Goal: Task Accomplishment & Management: Use online tool/utility

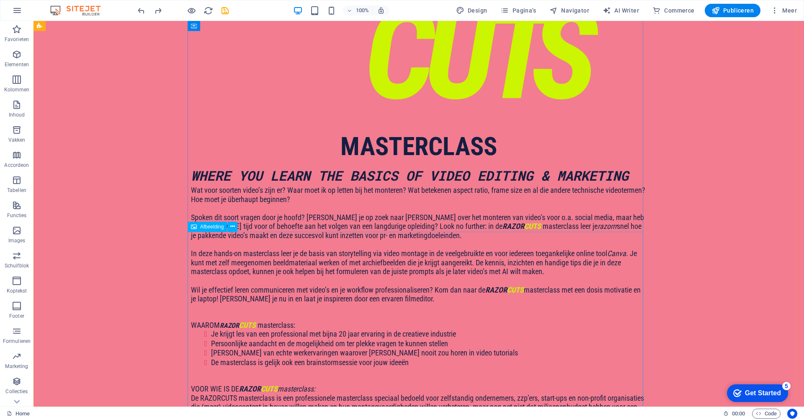
scroll to position [538, 0]
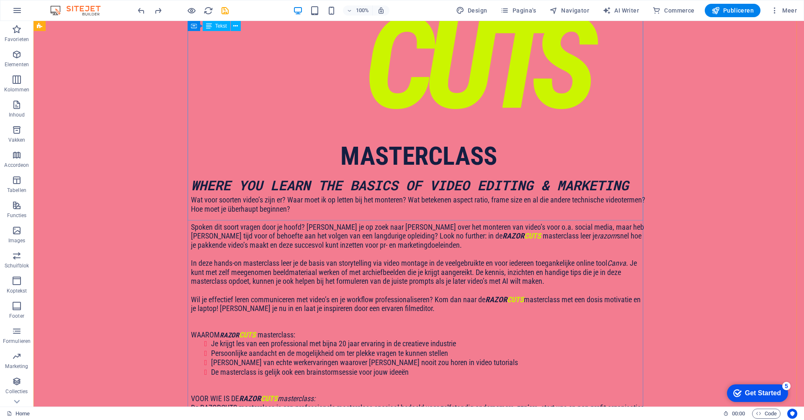
click at [305, 195] on div "Wat voor soorten video’s zijn er? Waar moet ik op letten bij het monteren? Wat …" at bounding box center [419, 348] width 456 height 306
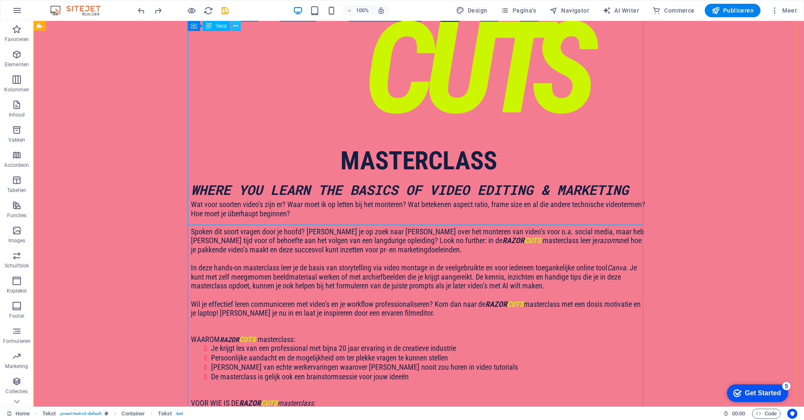
click at [235, 26] on icon at bounding box center [235, 26] width 5 height 9
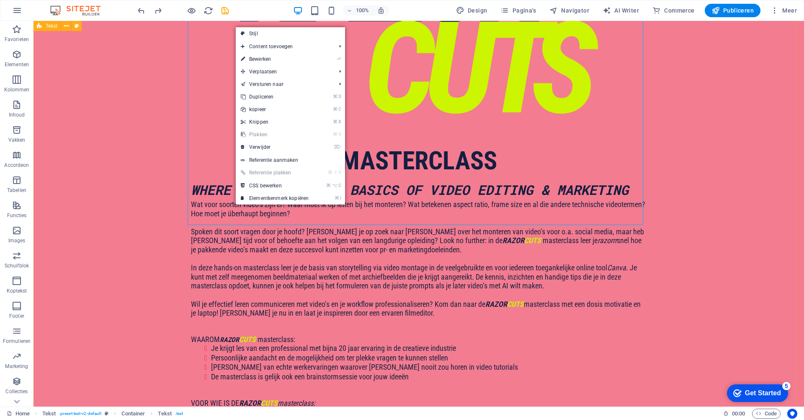
click at [191, 200] on div "Wat voor soorten video’s zijn er? Waar moet ik op letten bij het monteren? Wat …" at bounding box center [419, 353] width 456 height 306
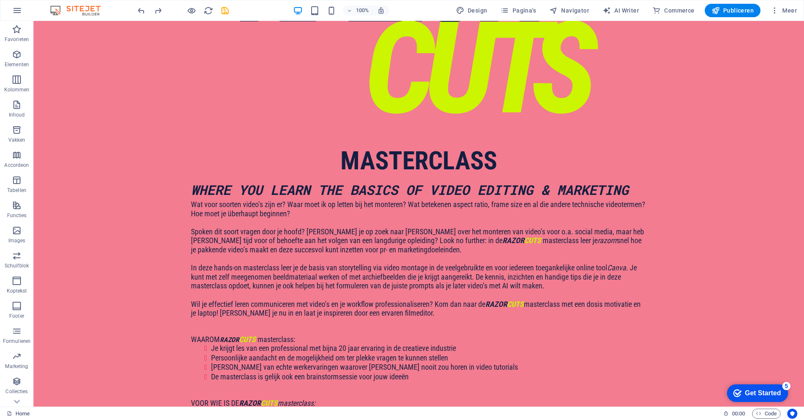
drag, startPoint x: 215, startPoint y: 273, endPoint x: 203, endPoint y: 216, distance: 58.5
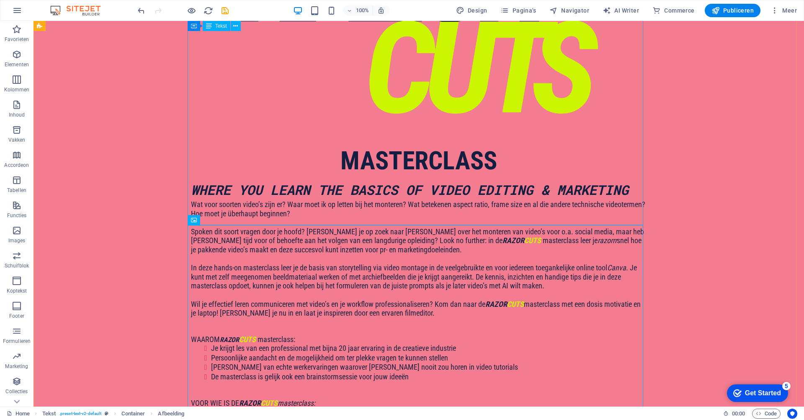
click at [493, 200] on div "Wat voor soorten video’s zijn er? Waar moet ik op letten bij het monteren? Wat …" at bounding box center [419, 353] width 456 height 306
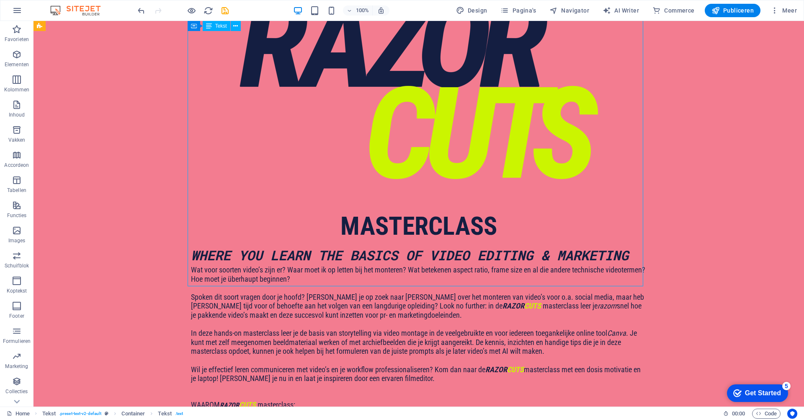
scroll to position [450, 0]
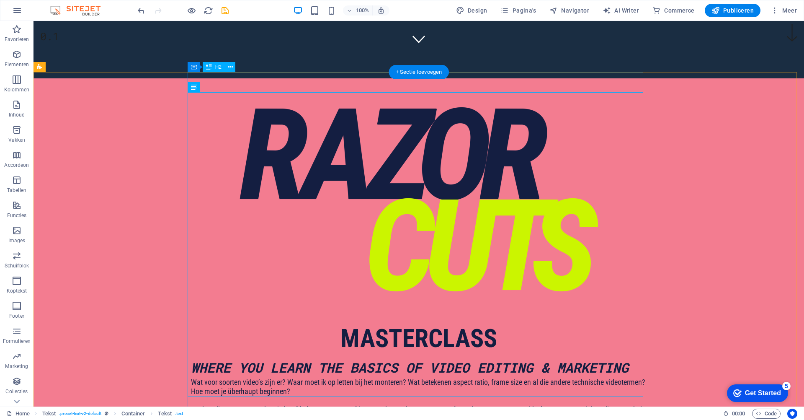
scroll to position [345, 0]
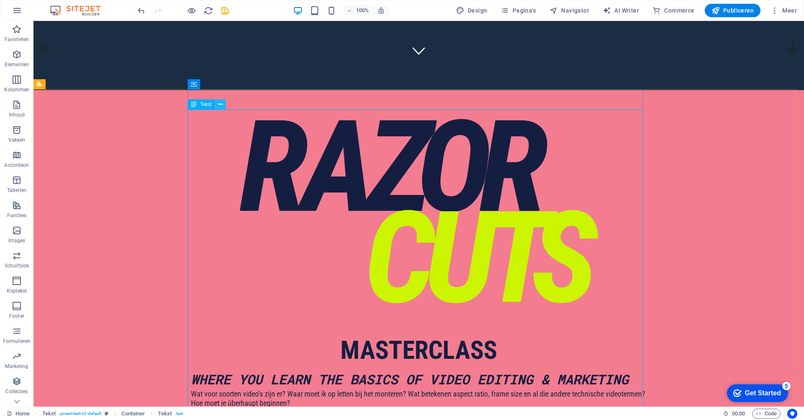
click at [221, 105] on icon at bounding box center [220, 104] width 5 height 9
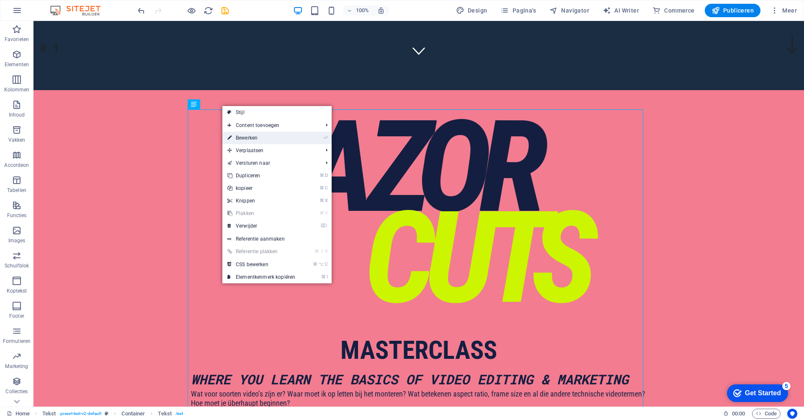
click at [246, 139] on link "⏎ Bewerken" at bounding box center [261, 137] width 78 height 13
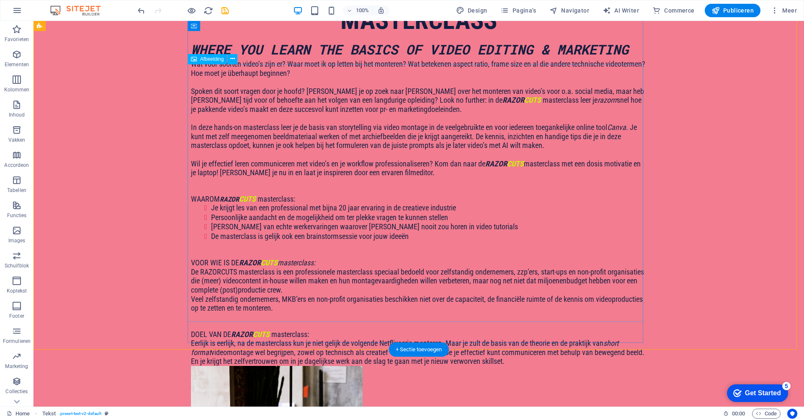
scroll to position [695, 0]
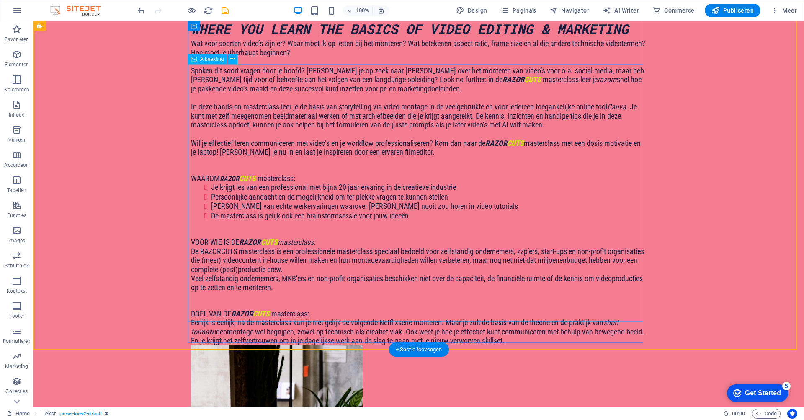
click at [410, 350] on div "+ Sectie toevoegen" at bounding box center [419, 349] width 60 height 14
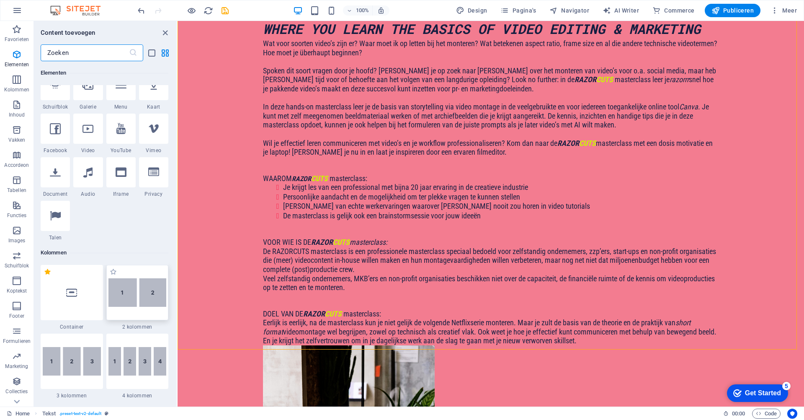
scroll to position [235, 0]
click at [143, 282] on img at bounding box center [137, 292] width 58 height 28
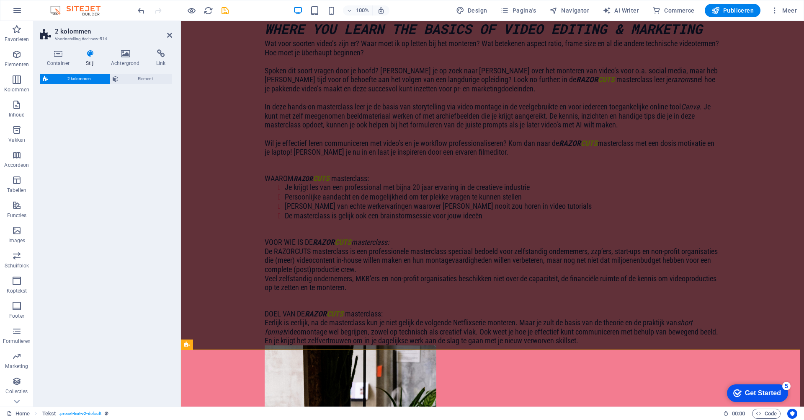
select select "rem"
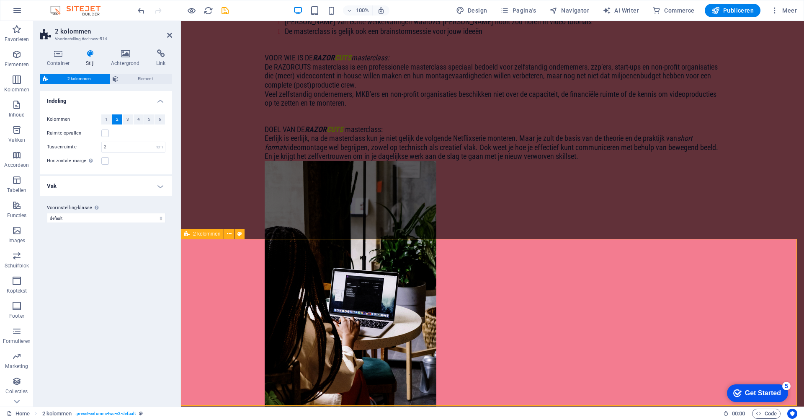
scroll to position [903, 0]
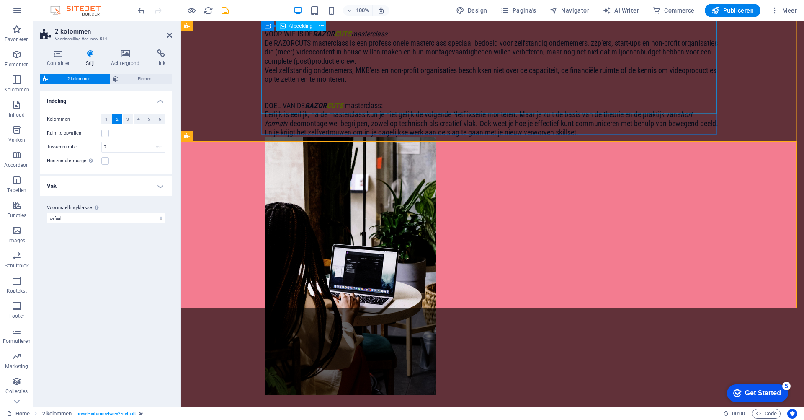
click at [360, 137] on figure at bounding box center [493, 265] width 456 height 257
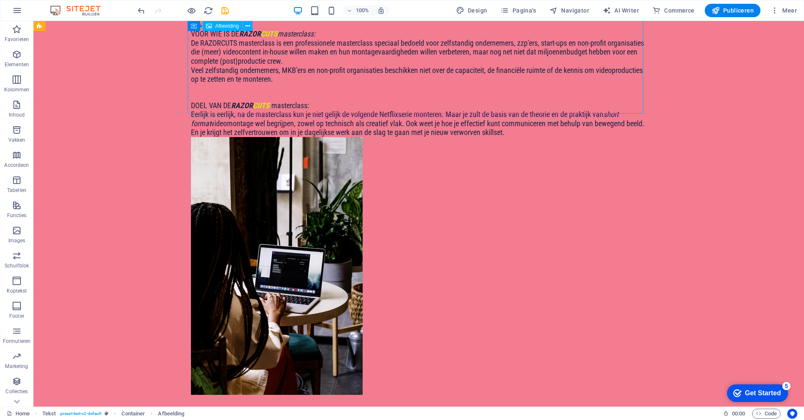
scroll to position [645, 0]
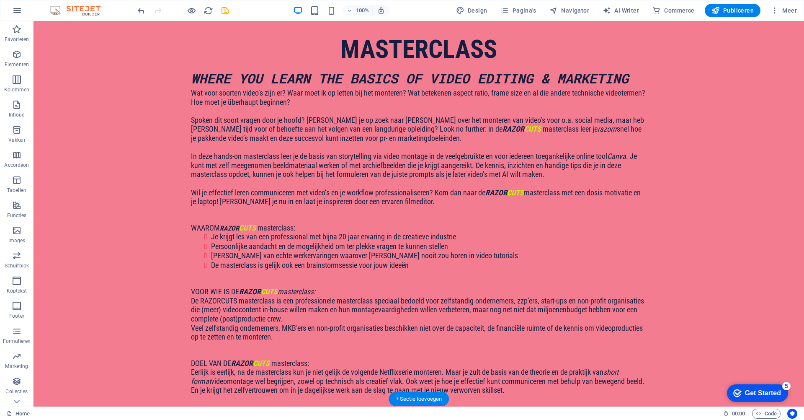
drag, startPoint x: 318, startPoint y: 82, endPoint x: 310, endPoint y: 286, distance: 204.9
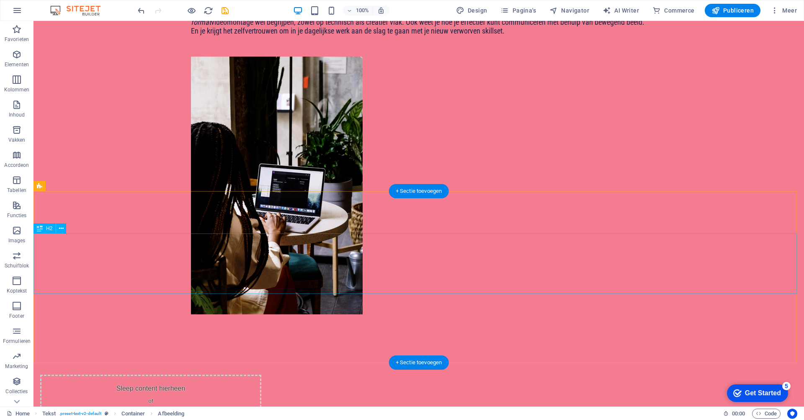
scroll to position [1032, 0]
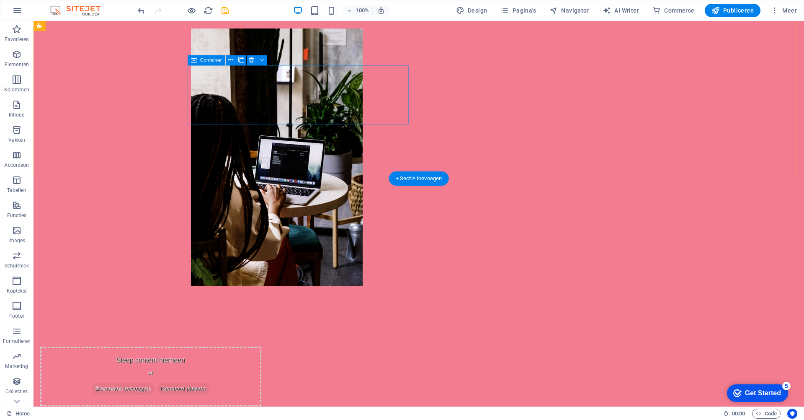
click at [210, 383] on span "Klembord plakken" at bounding box center [183, 389] width 52 height 12
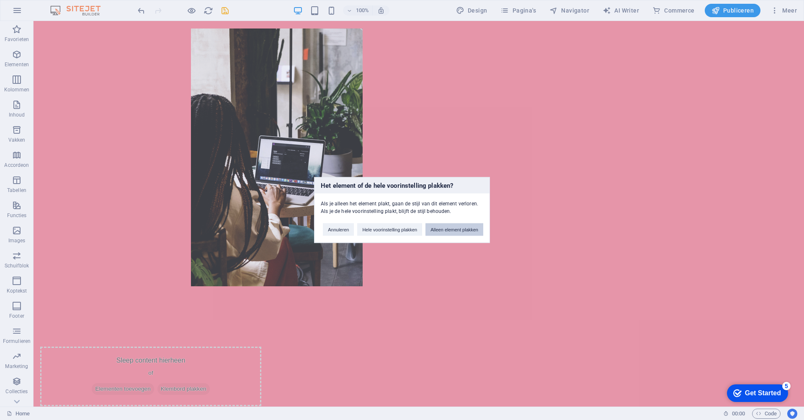
click at [453, 231] on button "Alleen element plakken" at bounding box center [454, 229] width 58 height 13
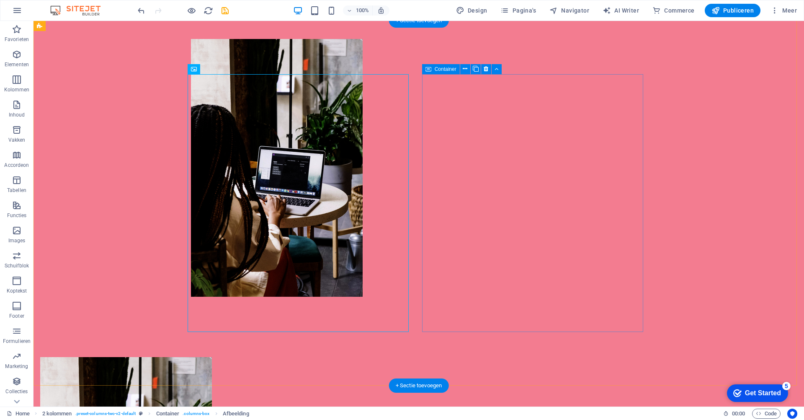
scroll to position [1019, 0]
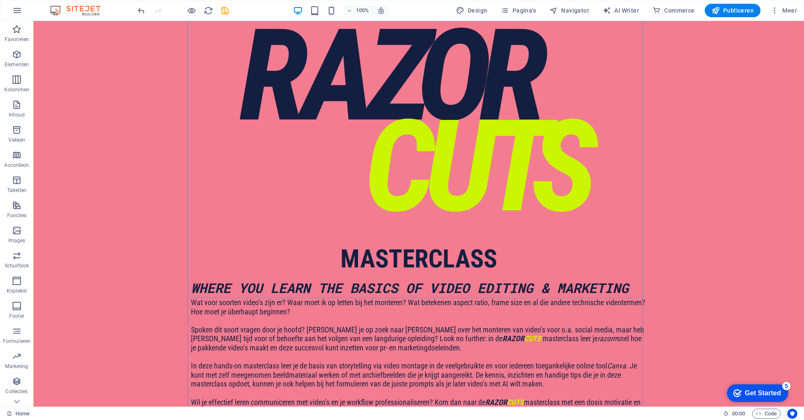
scroll to position [461, 0]
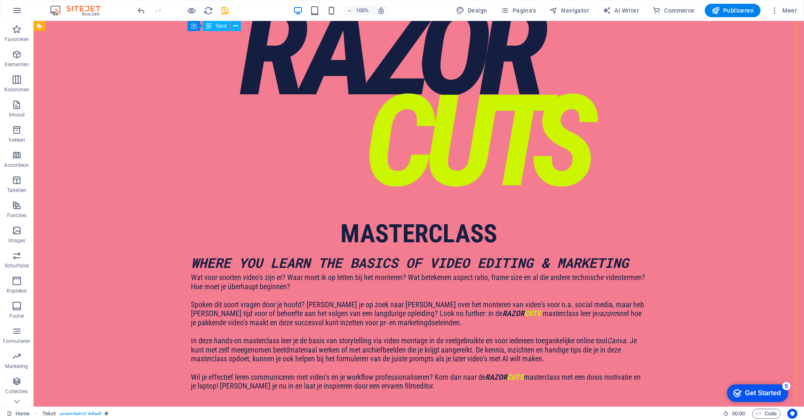
drag, startPoint x: 188, startPoint y: 131, endPoint x: 242, endPoint y: 161, distance: 61.9
click at [242, 273] on div "Wat voor soorten video’s zijn er? Waar moet ik op letten bij het monteren? Wat …" at bounding box center [419, 426] width 456 height 306
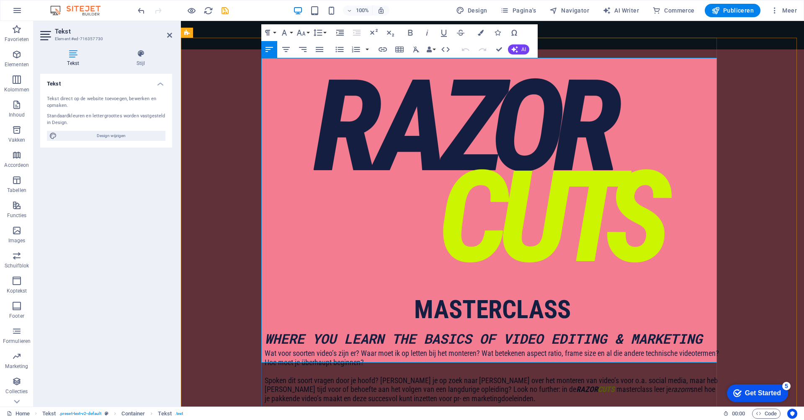
scroll to position [415, 0]
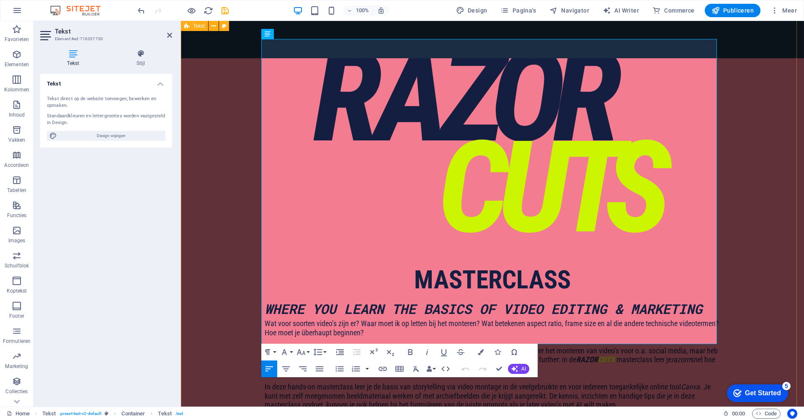
drag, startPoint x: 610, startPoint y: 338, endPoint x: 244, endPoint y: 176, distance: 400.0
copy div "LOREMI DOLOR SITA consectetur: Ad elitse doe tem inc utlaboreetdo mag aliqu 49 …"
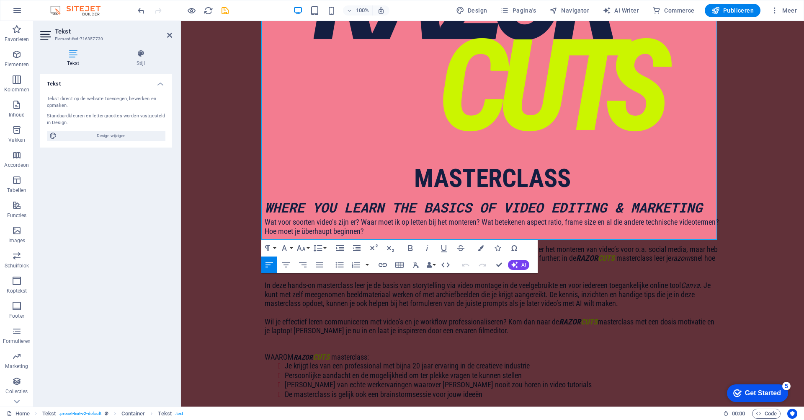
scroll to position [519, 0]
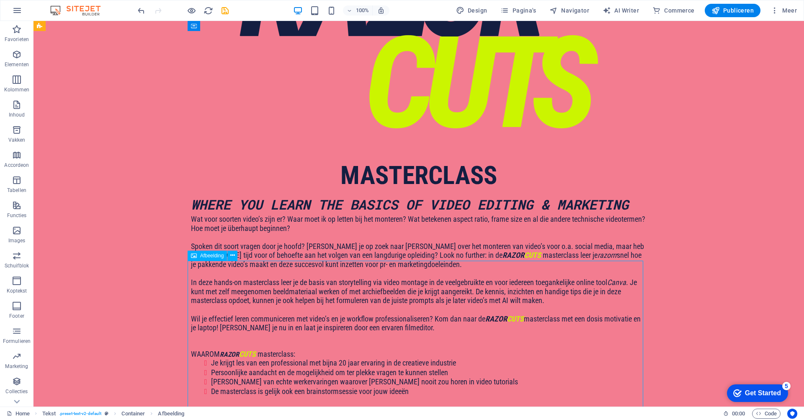
select select "px"
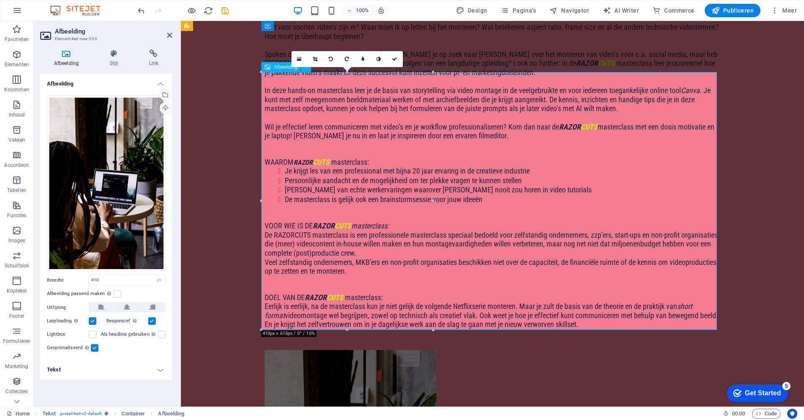
scroll to position [716, 0]
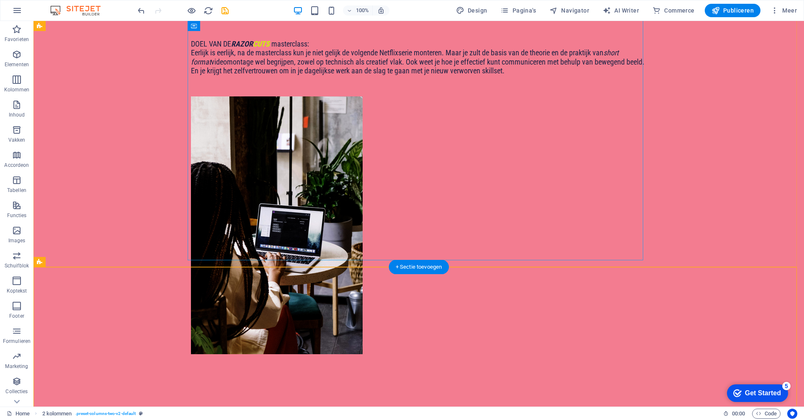
scroll to position [1028, 0]
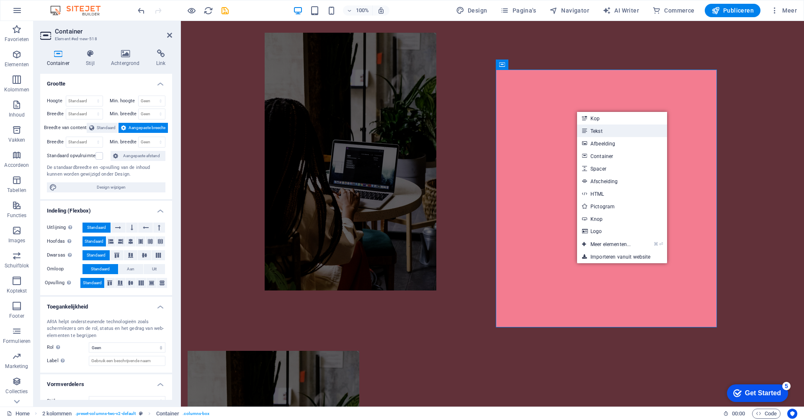
click at [599, 132] on link "Tekst" at bounding box center [622, 130] width 90 height 13
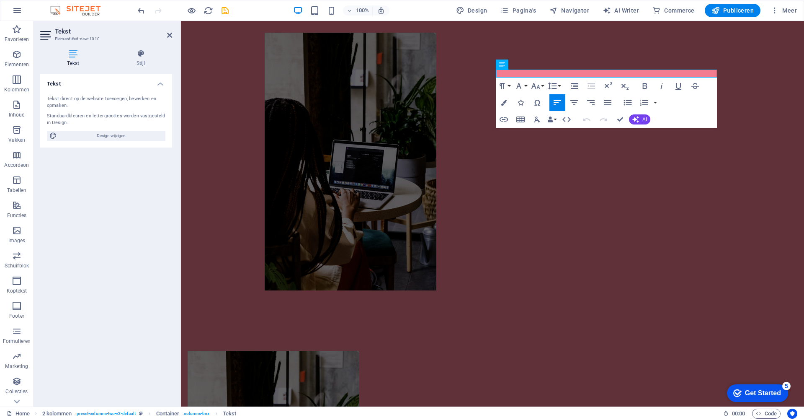
click at [557, 100] on icon "button" at bounding box center [557, 103] width 10 height 10
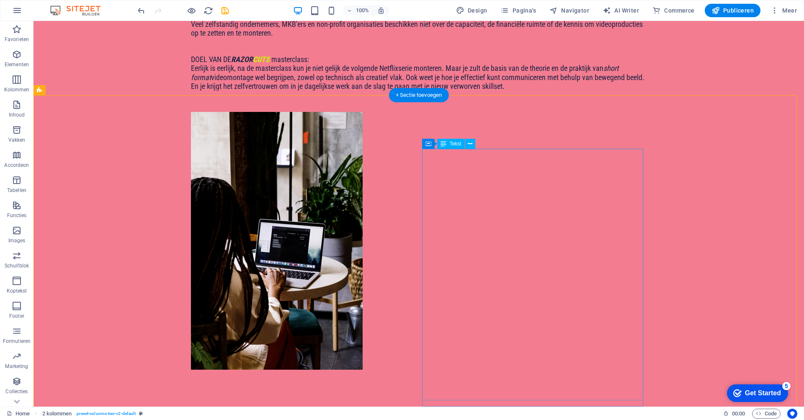
scroll to position [948, 0]
click at [577, 112] on figure at bounding box center [419, 240] width 456 height 257
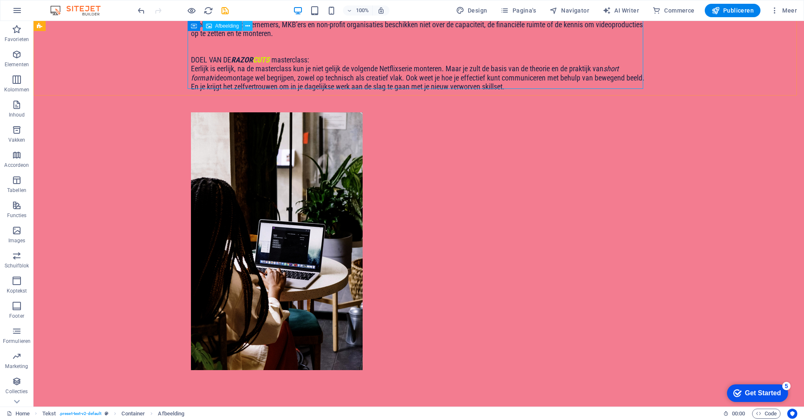
click at [247, 25] on icon at bounding box center [247, 26] width 5 height 9
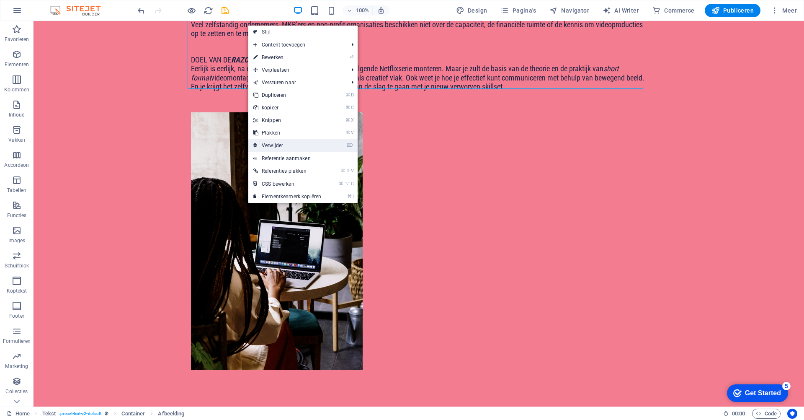
click at [285, 146] on link "⌦ Verwijder" at bounding box center [287, 145] width 78 height 13
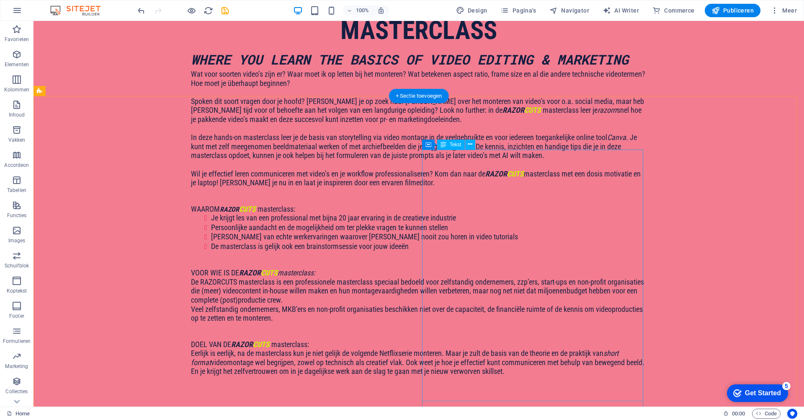
scroll to position [723, 0]
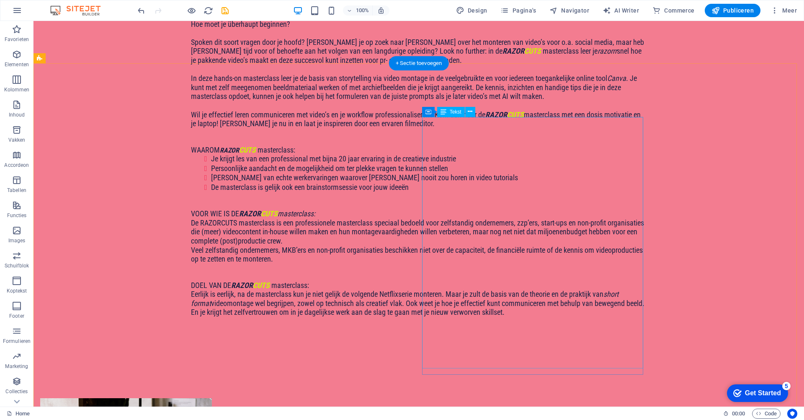
click at [420, 62] on div "+ Sectie toevoegen" at bounding box center [419, 63] width 60 height 14
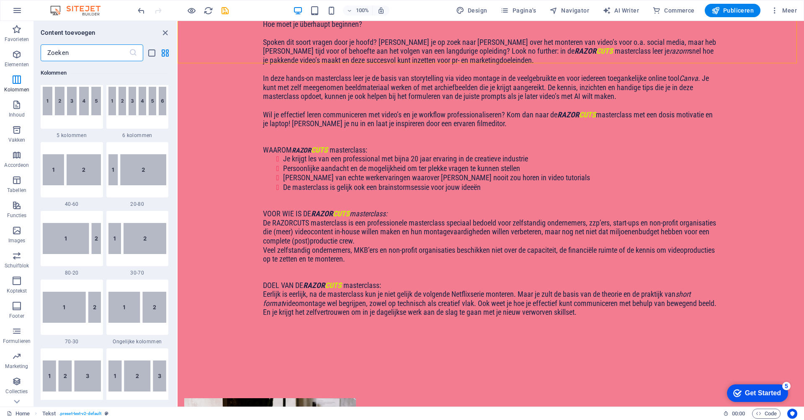
scroll to position [554, 0]
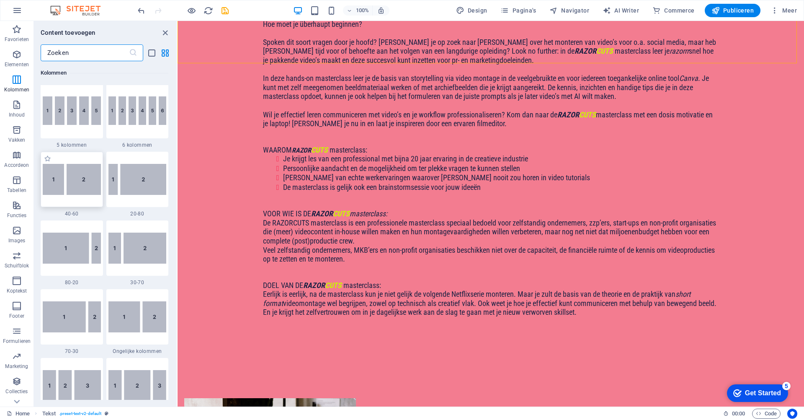
click at [78, 190] on img at bounding box center [72, 179] width 58 height 31
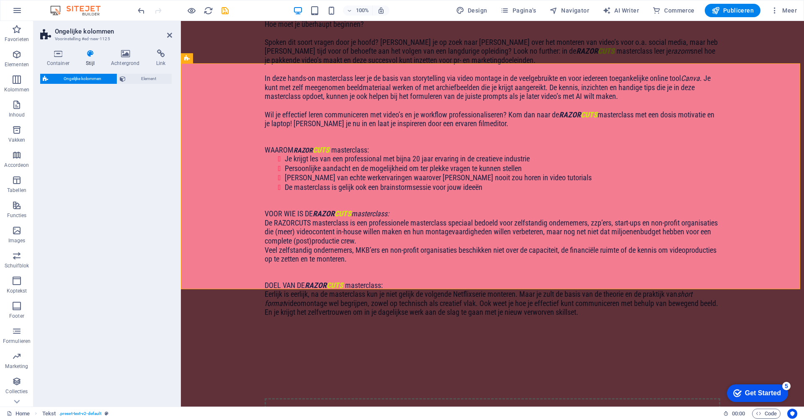
select select "%"
select select "rem"
select select "preset-unequal-columns-v2-1-40-60"
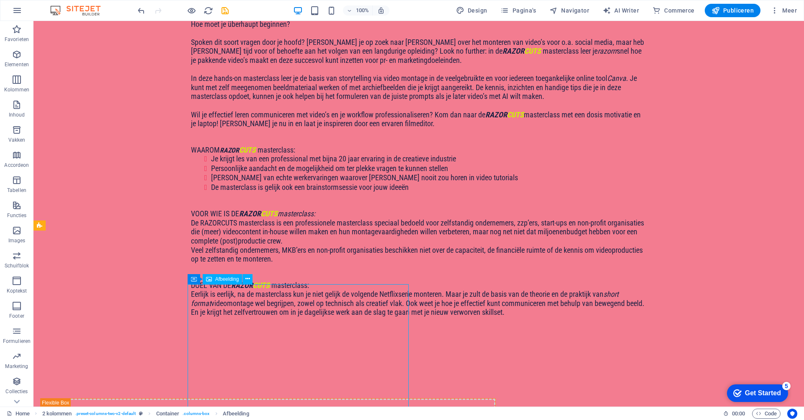
select select "px"
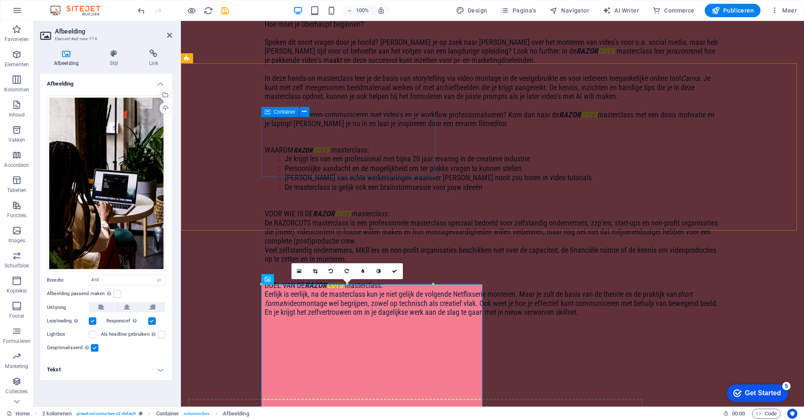
click at [351, 398] on div "Sleep content hierheen of Elementen toevoegen Klembord plakken" at bounding box center [415, 427] width 455 height 59
click at [498, 398] on div "Sleep content hierheen of Elementen toevoegen Klembord plakken" at bounding box center [415, 427] width 455 height 59
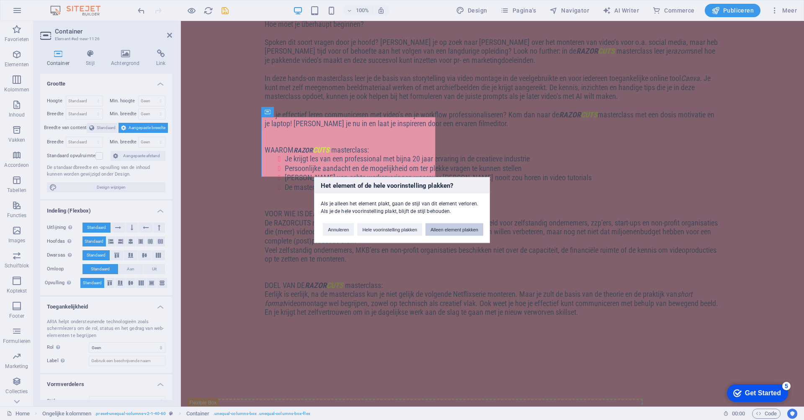
click at [460, 228] on button "Alleen element plakken" at bounding box center [454, 229] width 58 height 13
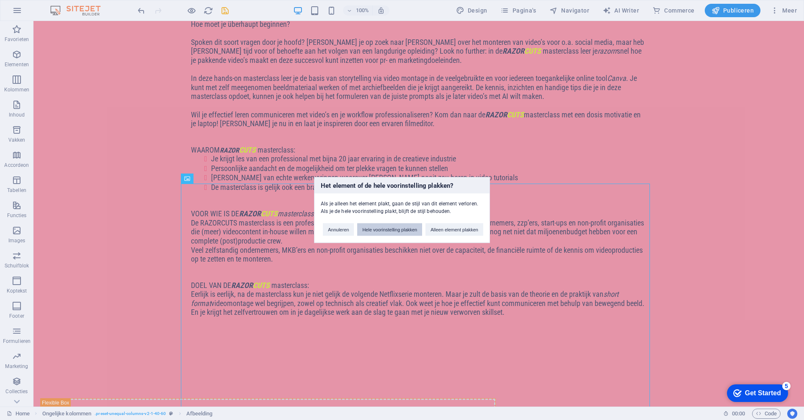
click at [396, 231] on button "Hele voorinstelling plakken" at bounding box center [389, 229] width 65 height 13
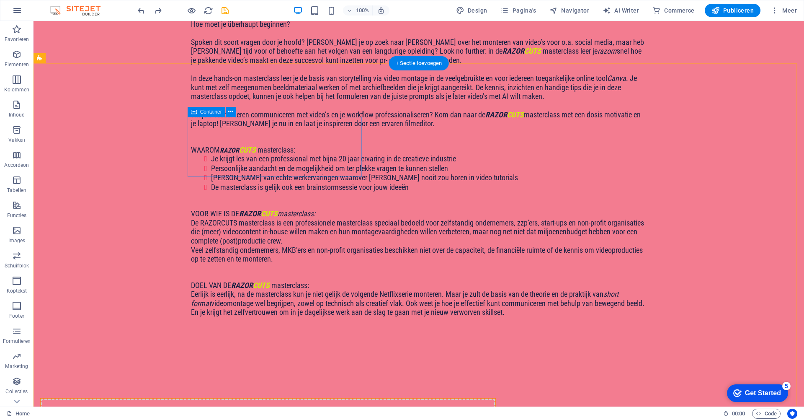
click at [342, 398] on div "Sleep content hierheen of Elementen toevoegen Klembord plakken" at bounding box center [268, 427] width 455 height 59
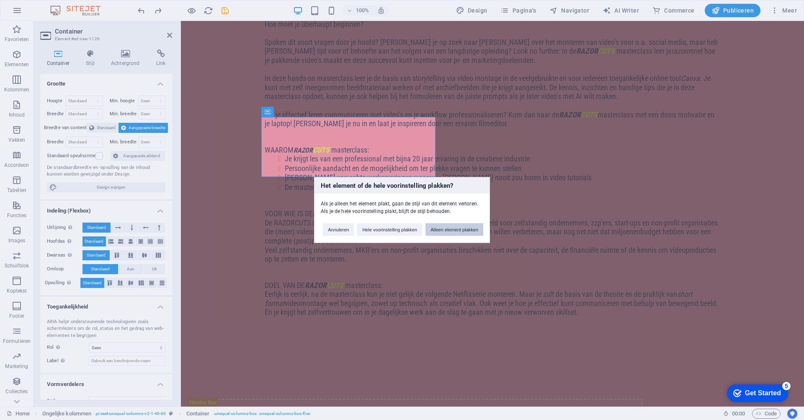
click at [455, 227] on button "Alleen element plakken" at bounding box center [454, 229] width 58 height 13
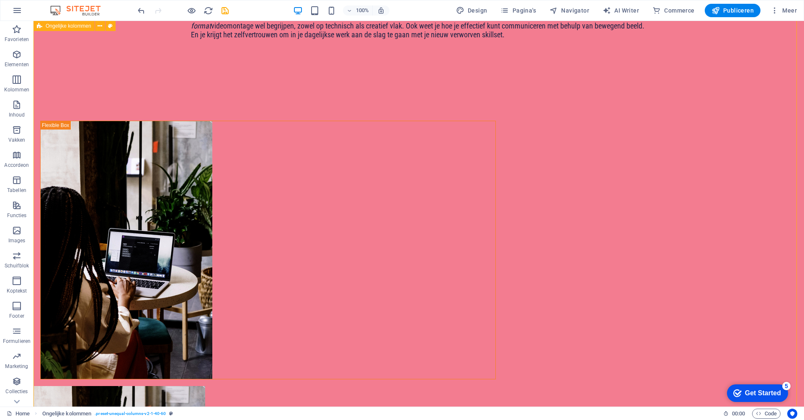
scroll to position [1087, 0]
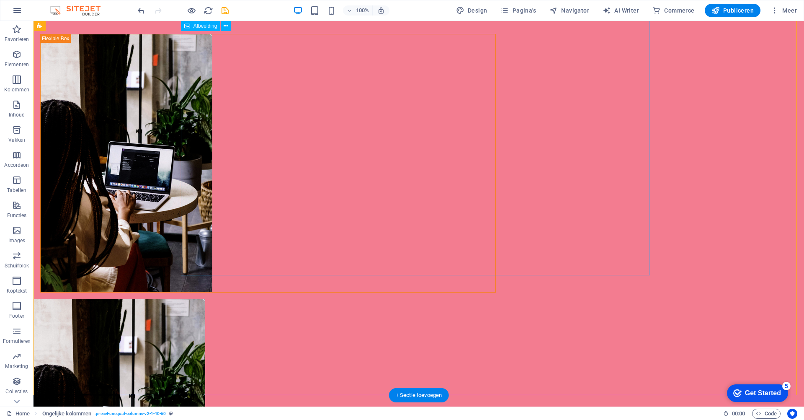
click at [296, 299] on figure at bounding box center [267, 427] width 469 height 257
click at [336, 299] on figure at bounding box center [267, 427] width 469 height 257
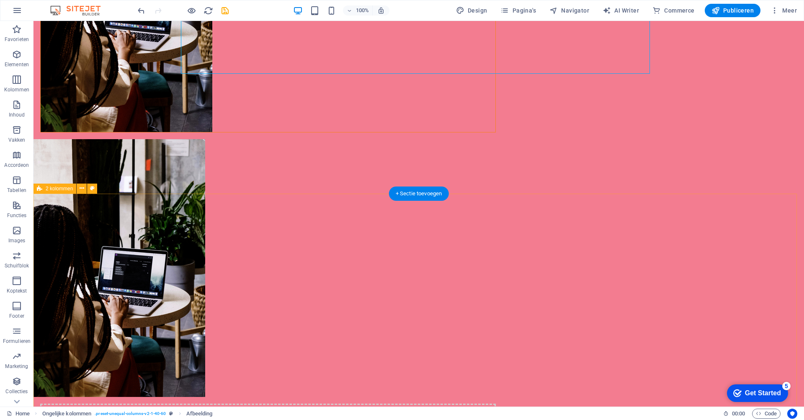
scroll to position [1151, 0]
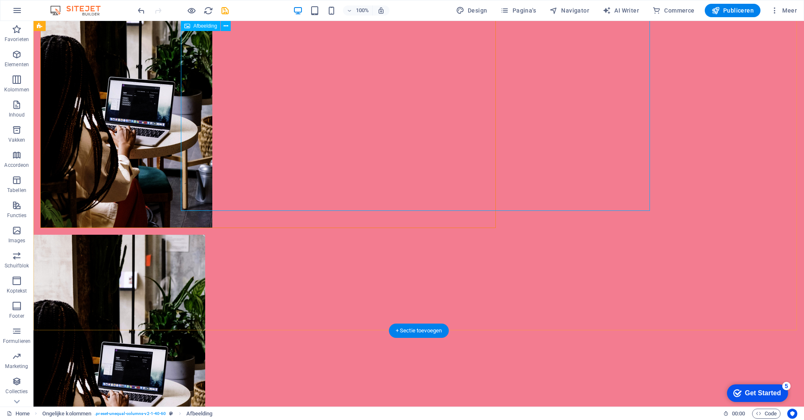
click at [472, 234] on figure at bounding box center [267, 362] width 469 height 257
drag, startPoint x: 640, startPoint y: 187, endPoint x: 519, endPoint y: 183, distance: 121.1
click at [502, 234] on figure at bounding box center [267, 362] width 469 height 257
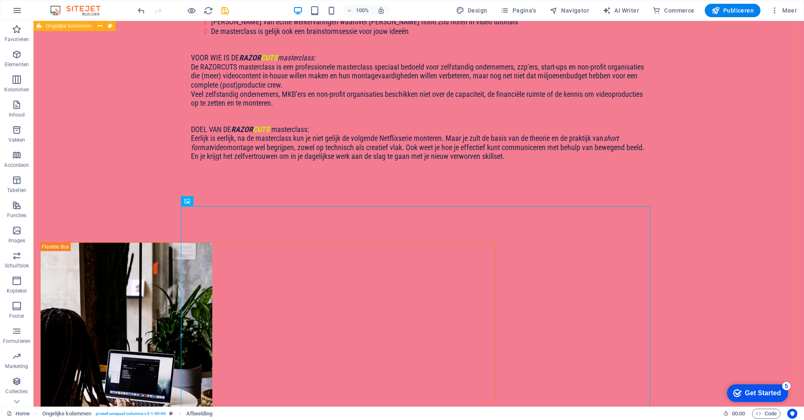
scroll to position [869, 0]
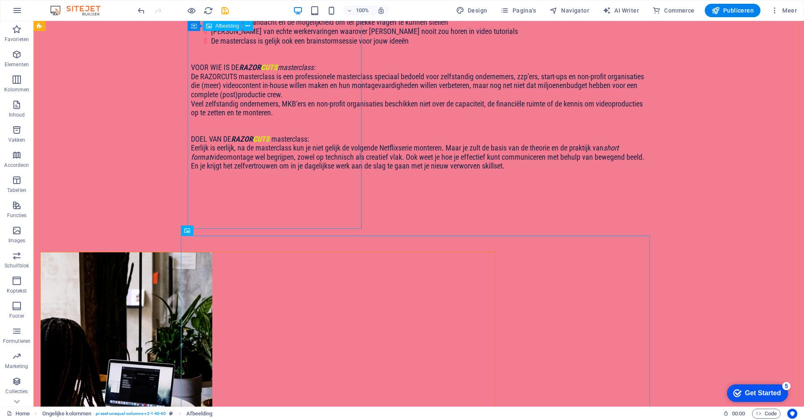
click at [291, 252] on figure at bounding box center [268, 380] width 455 height 257
click at [312, 252] on figure at bounding box center [268, 380] width 455 height 257
drag, startPoint x: 360, startPoint y: 136, endPoint x: 319, endPoint y: 123, distance: 42.4
click at [319, 252] on figure at bounding box center [268, 380] width 455 height 257
drag, startPoint x: 360, startPoint y: 227, endPoint x: 321, endPoint y: 175, distance: 65.3
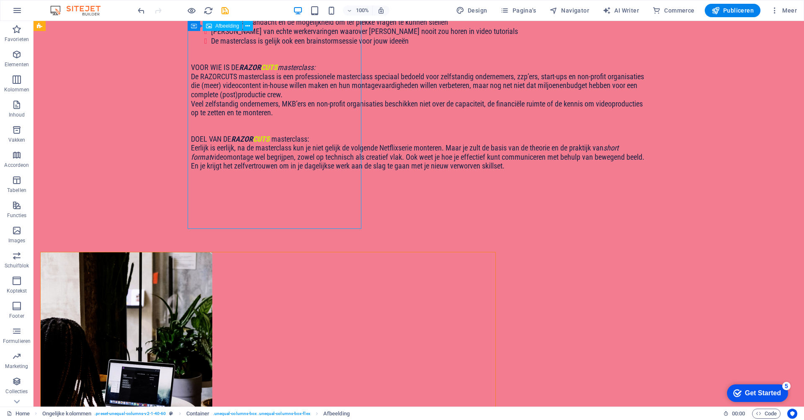
click at [321, 252] on figure at bounding box center [268, 380] width 455 height 257
click at [356, 252] on figure at bounding box center [268, 380] width 455 height 257
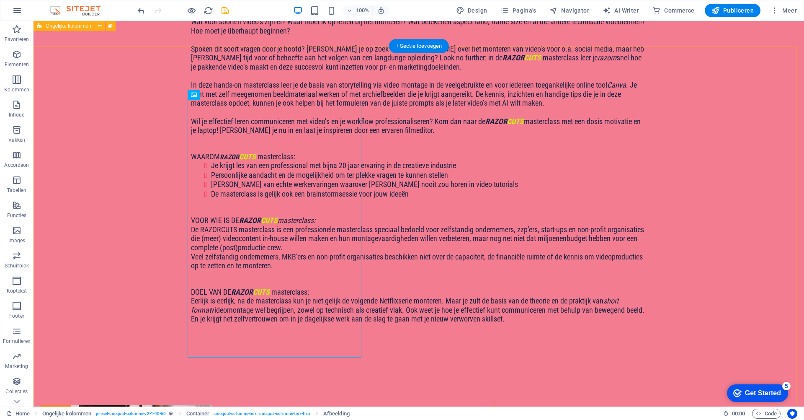
scroll to position [710, 0]
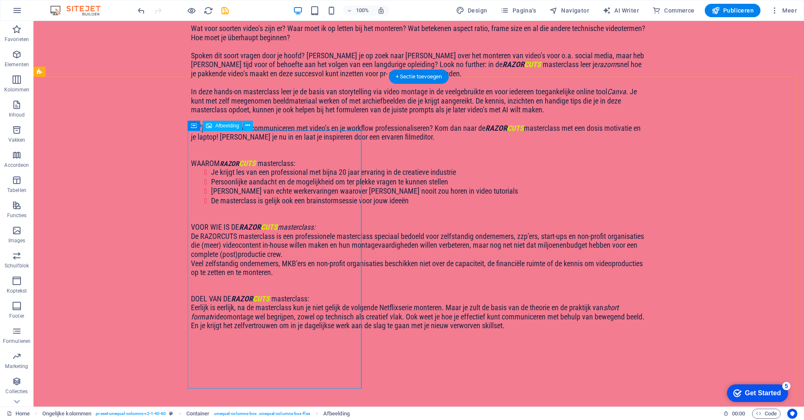
click at [246, 125] on icon at bounding box center [247, 125] width 5 height 9
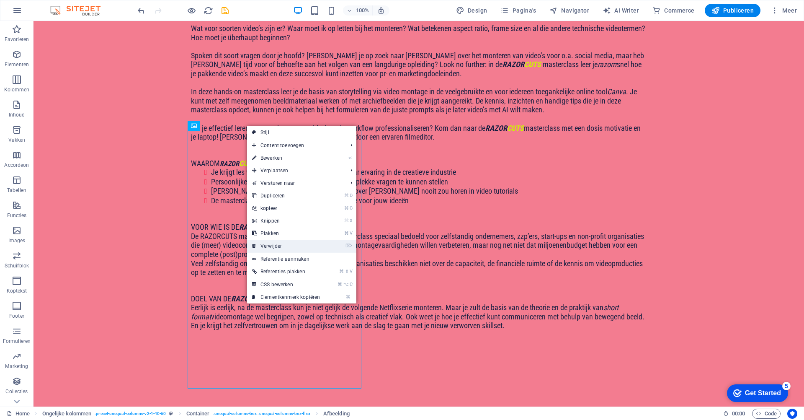
click at [287, 247] on link "⌦ Verwijder" at bounding box center [286, 245] width 78 height 13
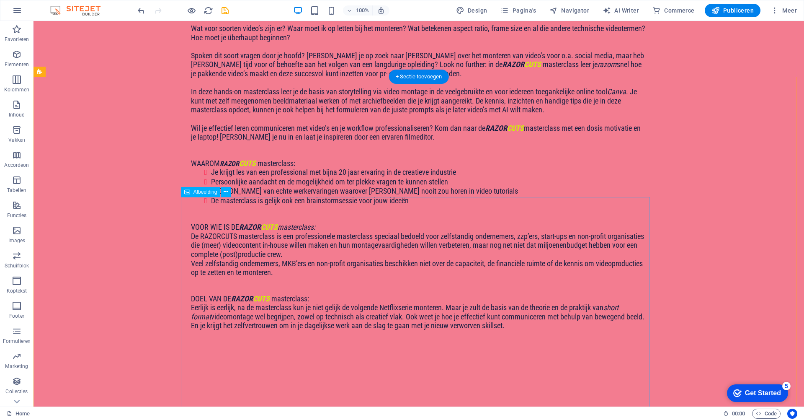
click at [227, 191] on icon at bounding box center [226, 191] width 5 height 9
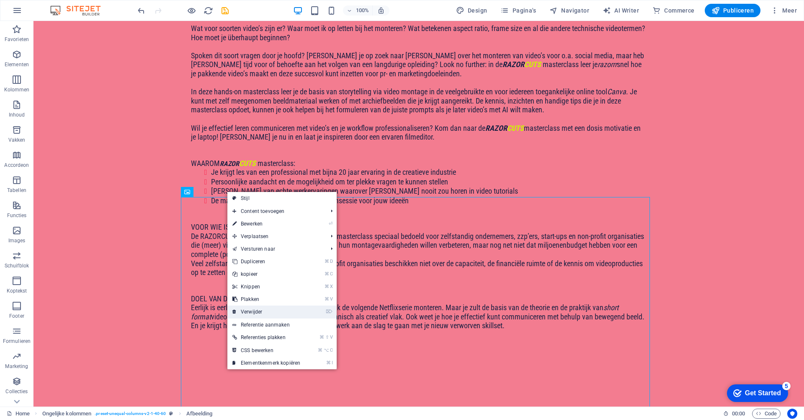
click at [268, 309] on link "⌦ Verwijder" at bounding box center [266, 311] width 78 height 13
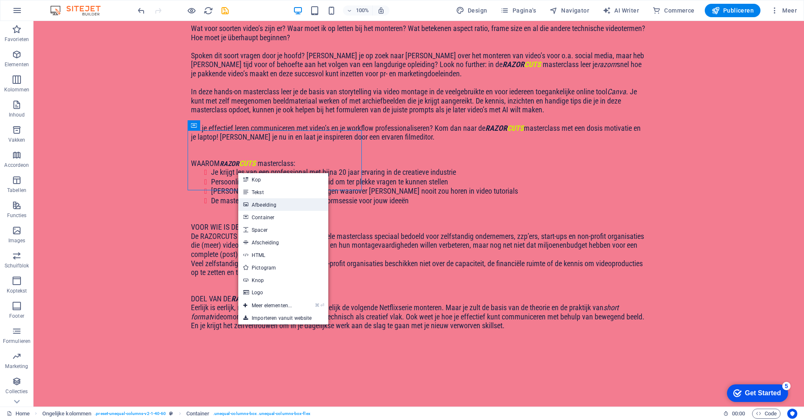
click at [272, 207] on link "Afbeelding" at bounding box center [283, 204] width 90 height 13
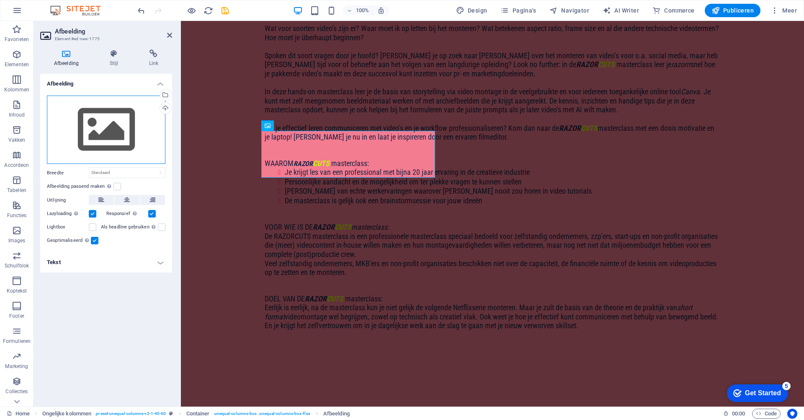
click at [108, 146] on div "Sleep bestanden hierheen, klik om bestanden te kiezen of selecteer bestanden ui…" at bounding box center [106, 129] width 118 height 69
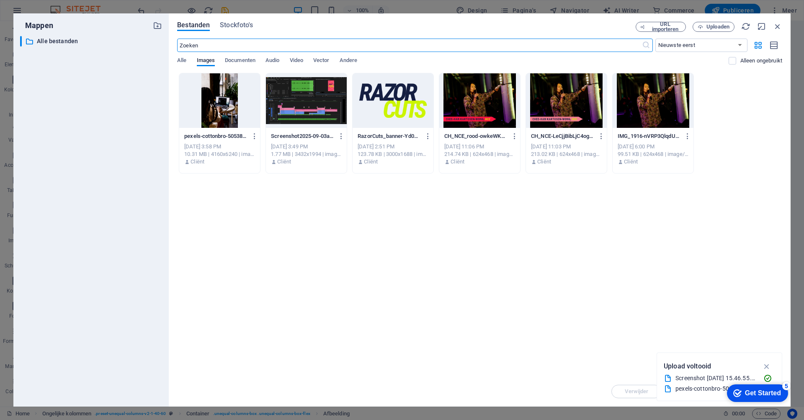
click at [214, 101] on div at bounding box center [219, 100] width 81 height 54
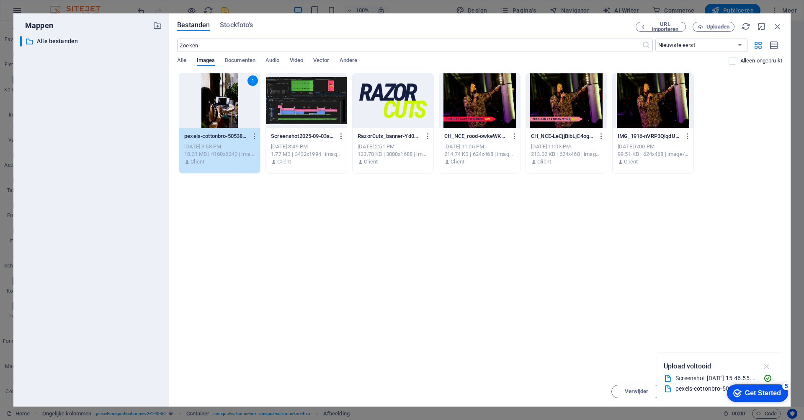
click at [768, 366] on icon "button" at bounding box center [767, 365] width 10 height 9
click at [783, 386] on div "5" at bounding box center [786, 385] width 8 height 8
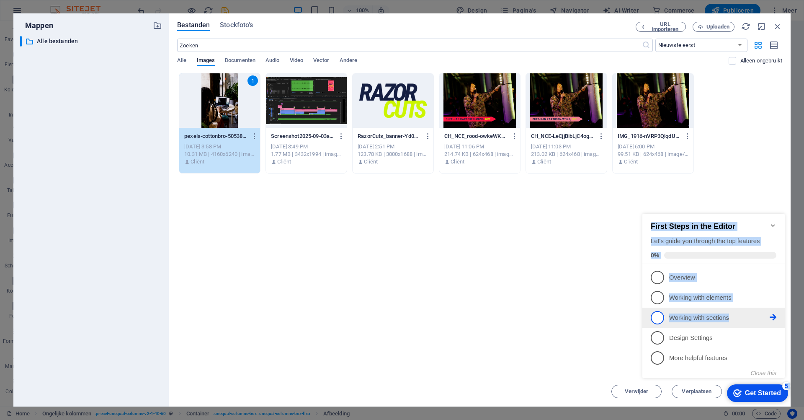
drag, startPoint x: 783, startPoint y: 387, endPoint x: 717, endPoint y: 317, distance: 96.3
click div "checkmark Get Started 5 First Steps in the Editor Let's guide you through the t…"
click at [759, 373] on button "Close this" at bounding box center [764, 372] width 26 height 7
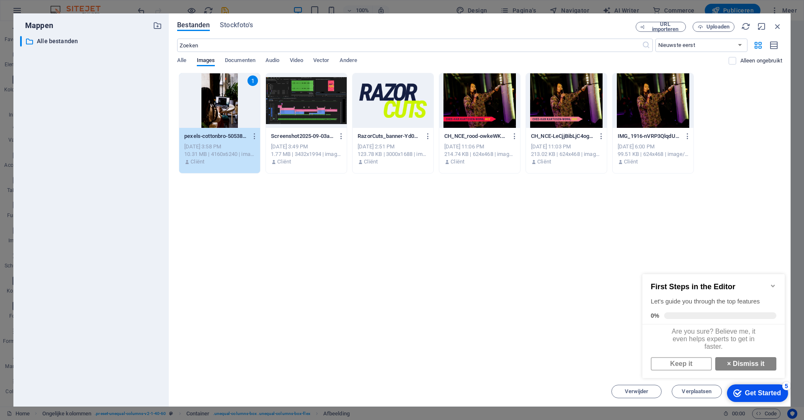
click at [770, 284] on icon "Minimize checklist" at bounding box center [773, 285] width 7 height 7
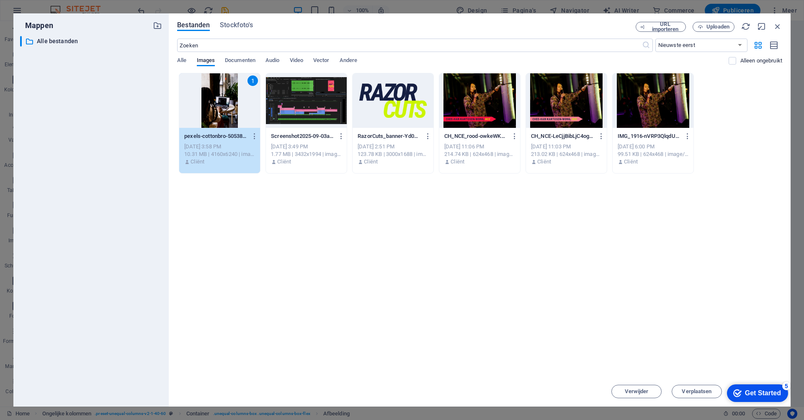
click at [236, 107] on div "1" at bounding box center [219, 100] width 81 height 54
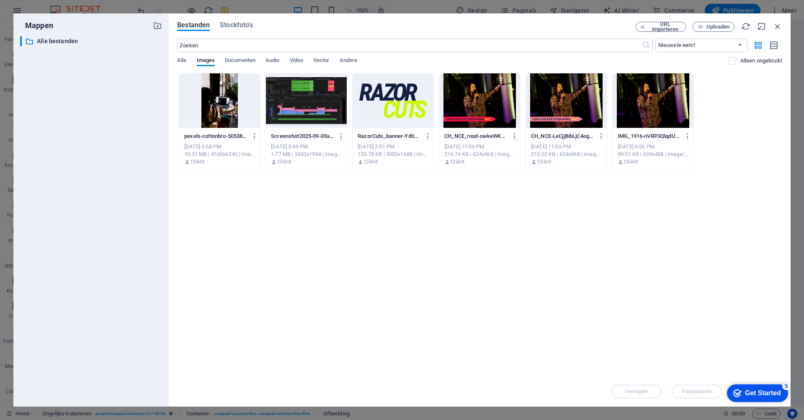
click at [236, 107] on div at bounding box center [219, 100] width 81 height 54
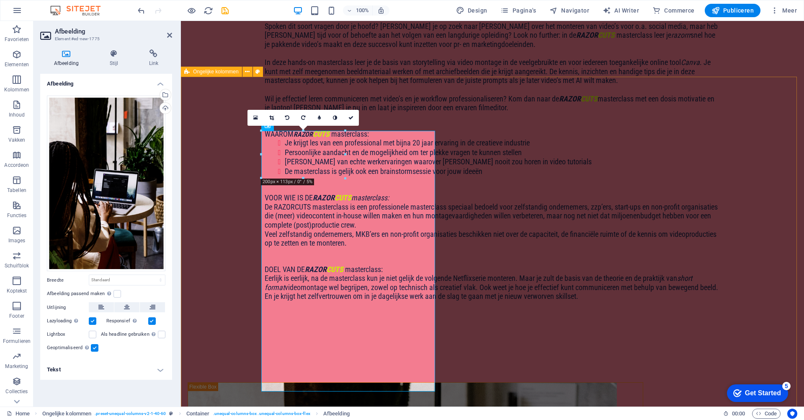
scroll to position [710, 0]
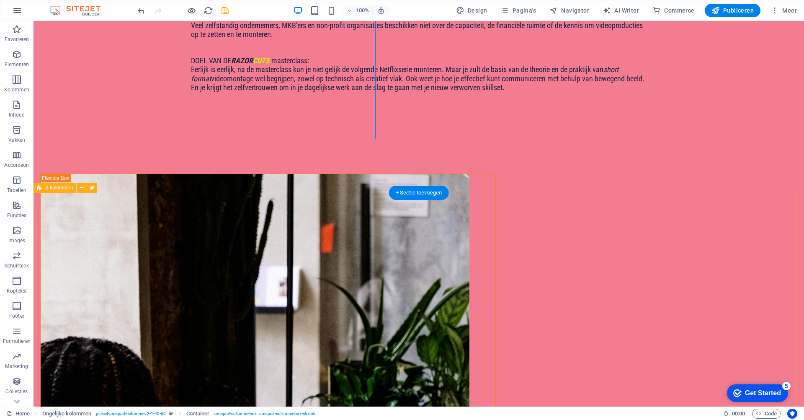
scroll to position [974, 0]
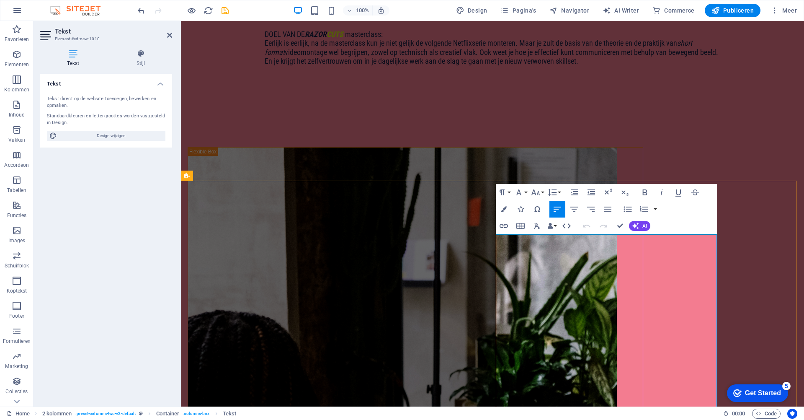
copy div "LOREMI DOLOR SITA consectetur: Ad elitse doe tem inc utlaboreetdo mag aliqu 02 …"
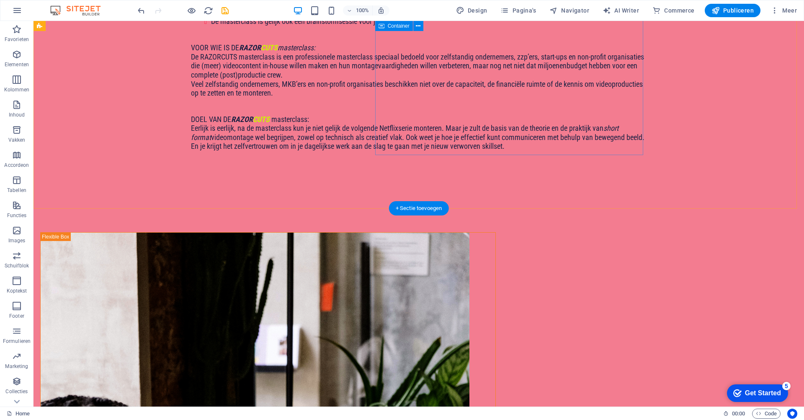
scroll to position [790, 0]
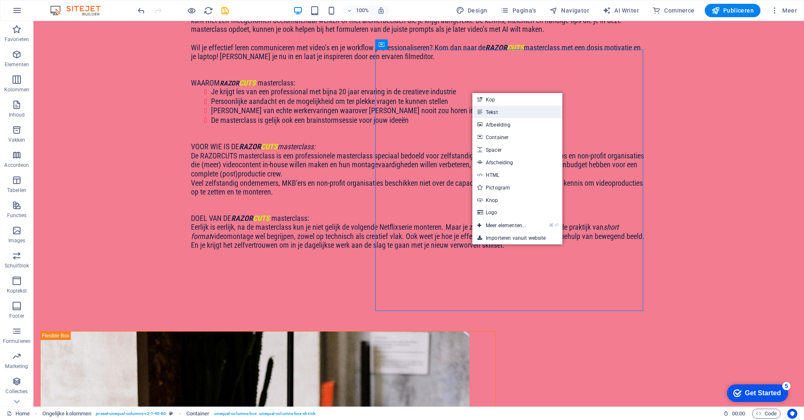
click at [496, 112] on link "Tekst" at bounding box center [517, 112] width 90 height 13
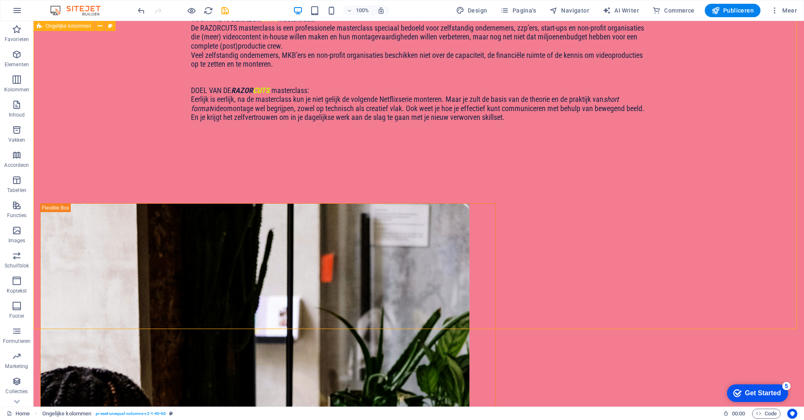
scroll to position [989, 0]
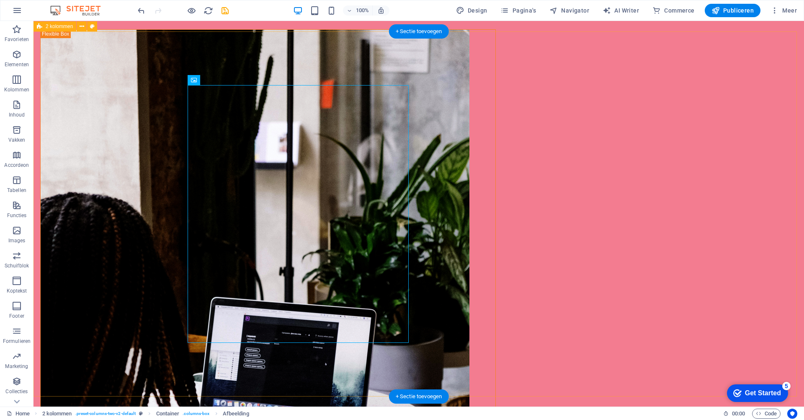
scroll to position [1088, 0]
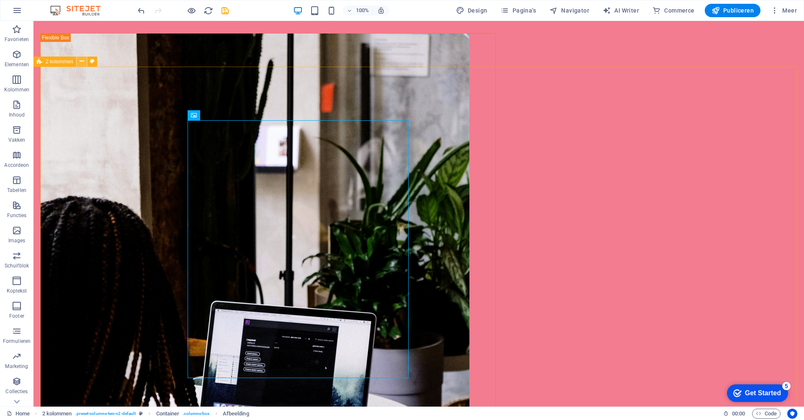
click at [81, 62] on icon at bounding box center [82, 61] width 5 height 9
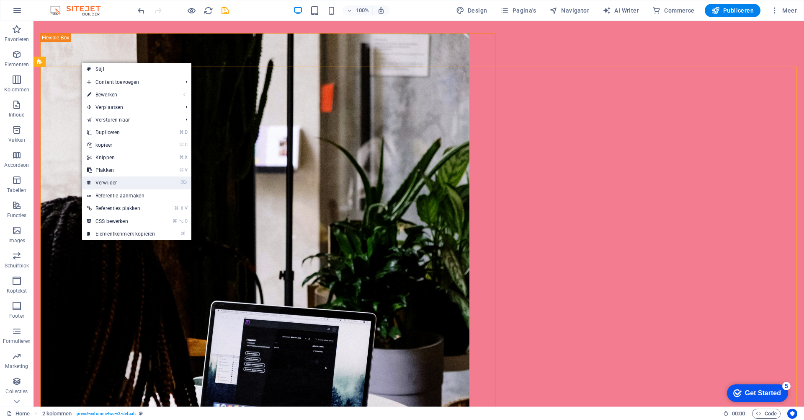
click at [112, 184] on link "⌦ Verwijder" at bounding box center [121, 182] width 78 height 13
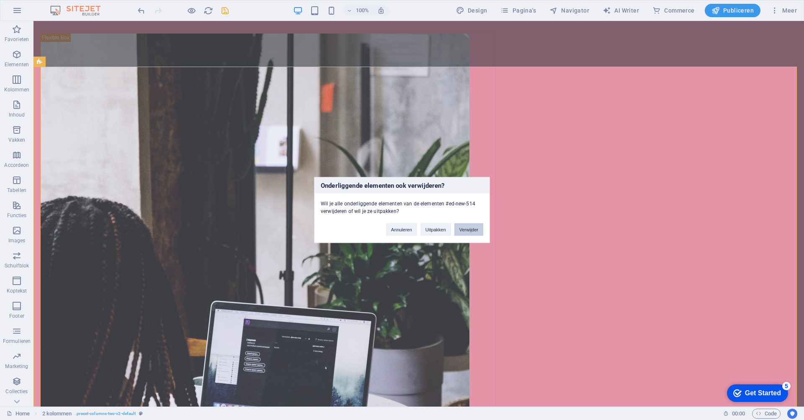
click at [472, 231] on button "Verwijder" at bounding box center [468, 229] width 29 height 13
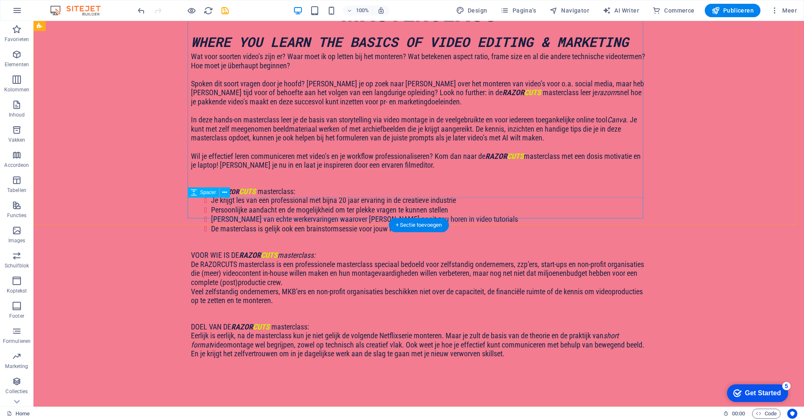
scroll to position [734, 0]
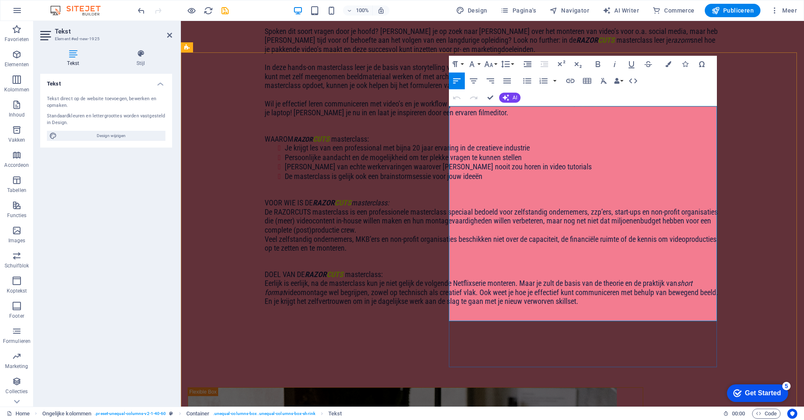
drag, startPoint x: 561, startPoint y: 110, endPoint x: 515, endPoint y: 108, distance: 46.1
click at [592, 65] on button "Bold" at bounding box center [598, 64] width 16 height 17
drag, startPoint x: 479, startPoint y: 111, endPoint x: 443, endPoint y: 112, distance: 36.4
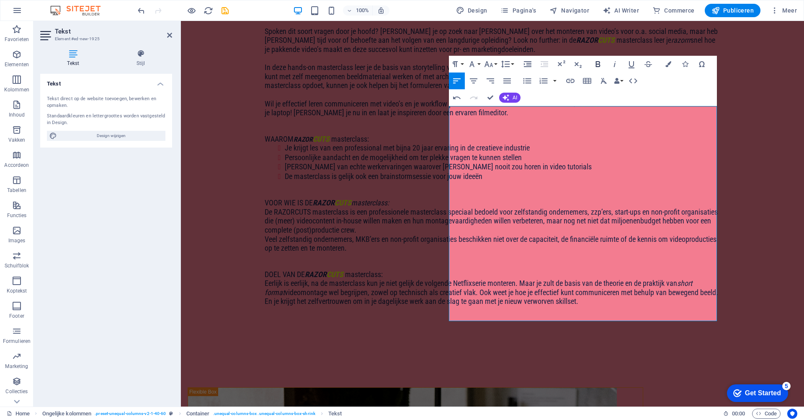
click at [596, 62] on icon "button" at bounding box center [597, 64] width 5 height 6
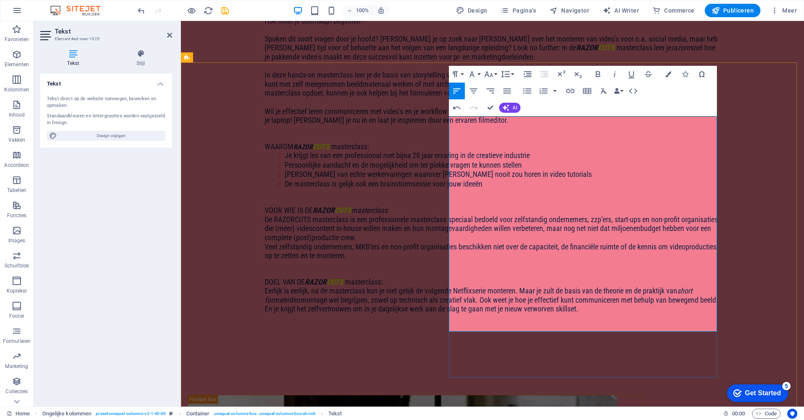
scroll to position [729, 0]
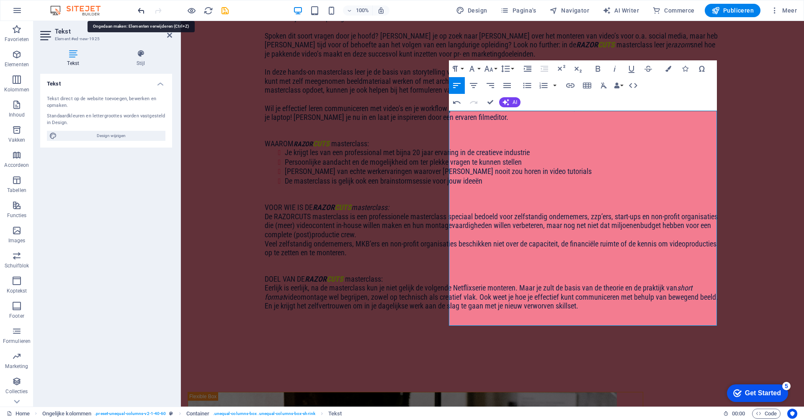
click at [142, 12] on icon "undo" at bounding box center [141, 11] width 10 height 10
click at [142, 11] on icon "undo" at bounding box center [141, 11] width 10 height 10
click at [454, 105] on icon "button" at bounding box center [457, 102] width 10 height 10
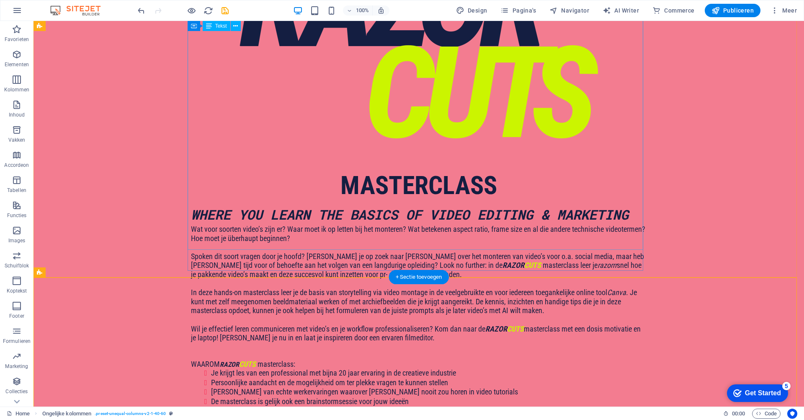
click at [405, 224] on div "Wat voor soorten video’s zijn er? Waar moet ik op letten bij het monteren? Wat …" at bounding box center [419, 377] width 456 height 306
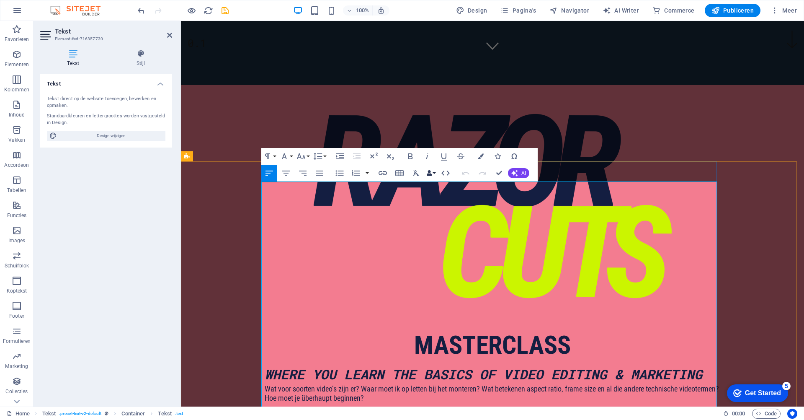
scroll to position [419, 0]
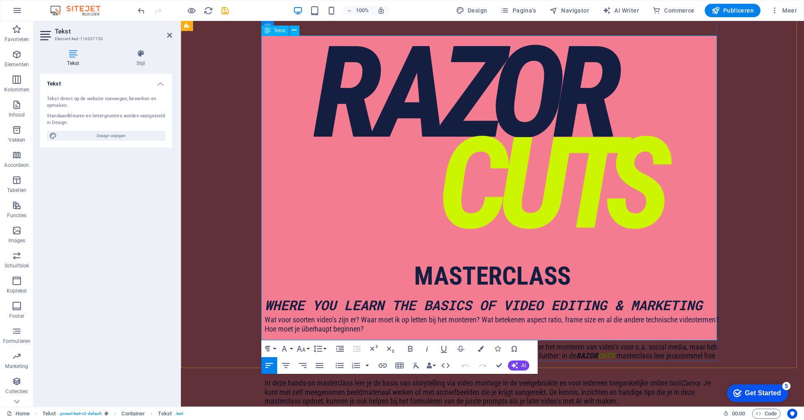
drag, startPoint x: 609, startPoint y: 336, endPoint x: 279, endPoint y: 160, distance: 374.0
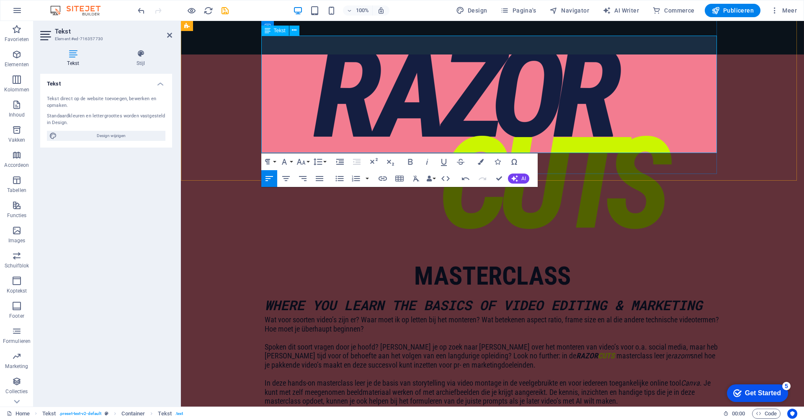
drag, startPoint x: 484, startPoint y: 148, endPoint x: 494, endPoint y: 147, distance: 10.5
click at [494, 414] on p "Wil je effectief leren communiceren met video’s en je workflow professionaliser…" at bounding box center [493, 423] width 456 height 18
click at [213, 295] on div "WHERE YOU LEARN THE BASICS OF VIDEO EDITING & MARKETING Wat voor soorten video’…" at bounding box center [492, 377] width 623 height 165
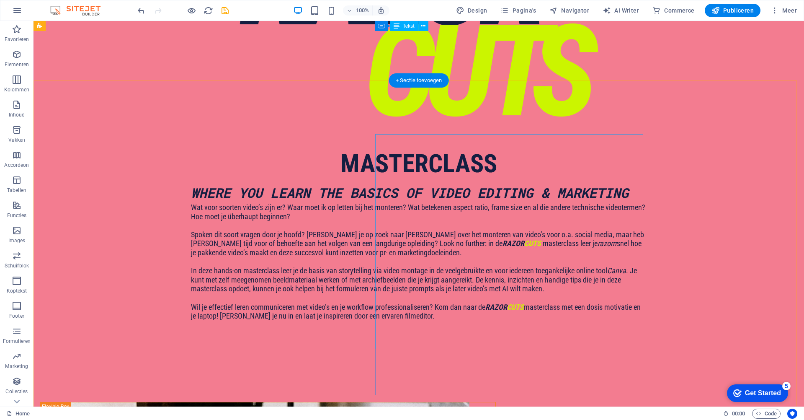
scroll to position [513, 0]
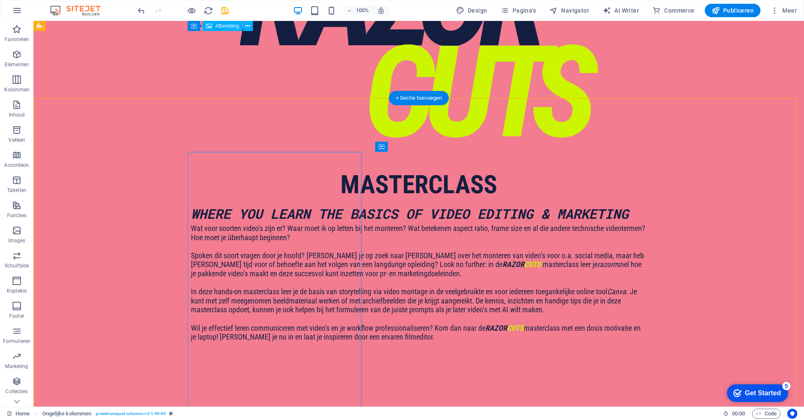
scroll to position [501, 0]
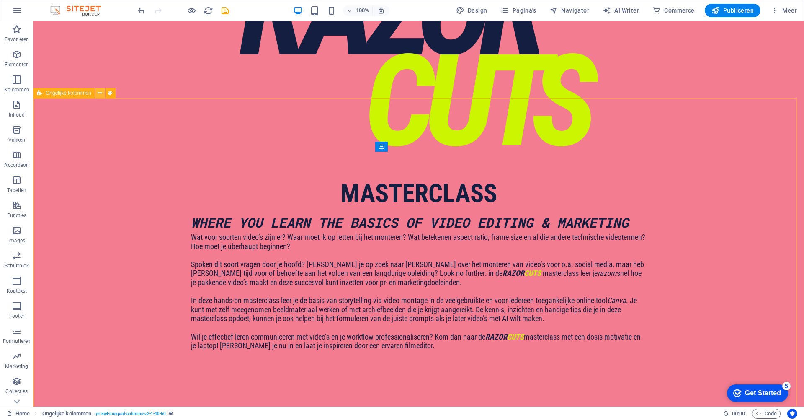
click at [100, 92] on icon at bounding box center [100, 93] width 5 height 9
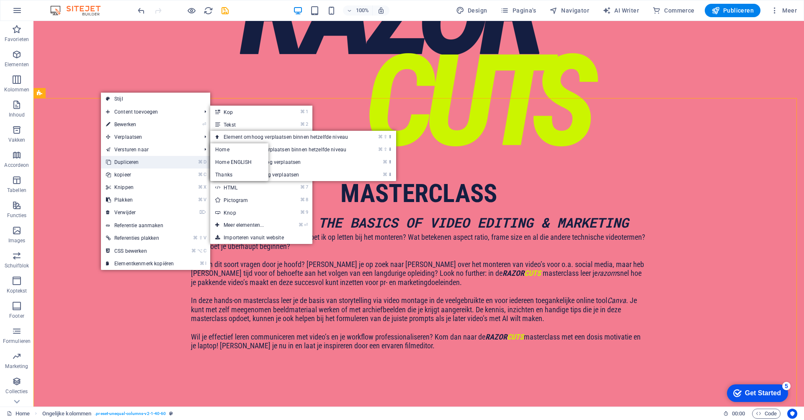
click at [148, 162] on link "⌘ D Dupliceren" at bounding box center [140, 162] width 78 height 13
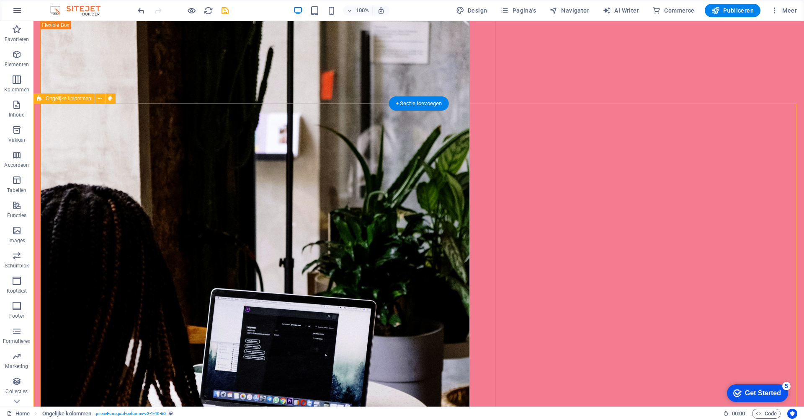
scroll to position [938, 0]
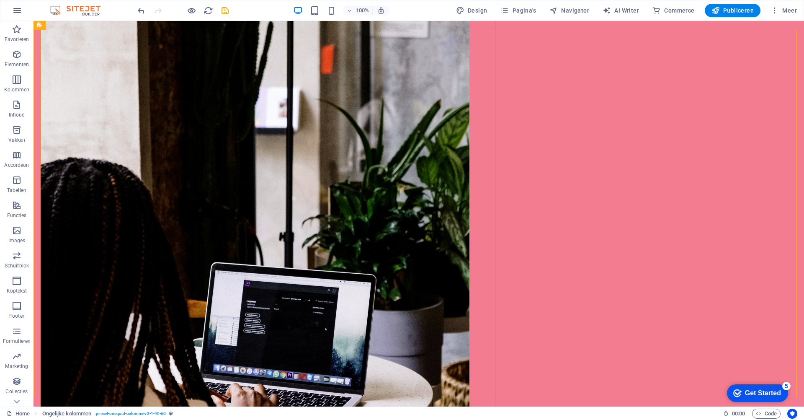
click at [147, 10] on div at bounding box center [183, 10] width 94 height 13
click at [141, 10] on icon "undo" at bounding box center [141, 11] width 10 height 10
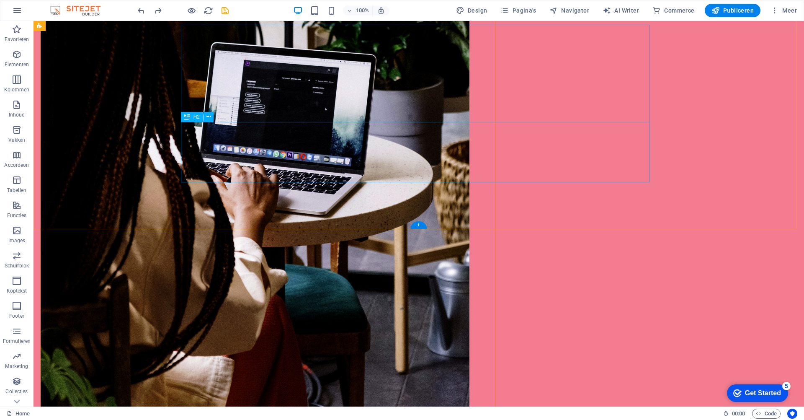
scroll to position [1150, 0]
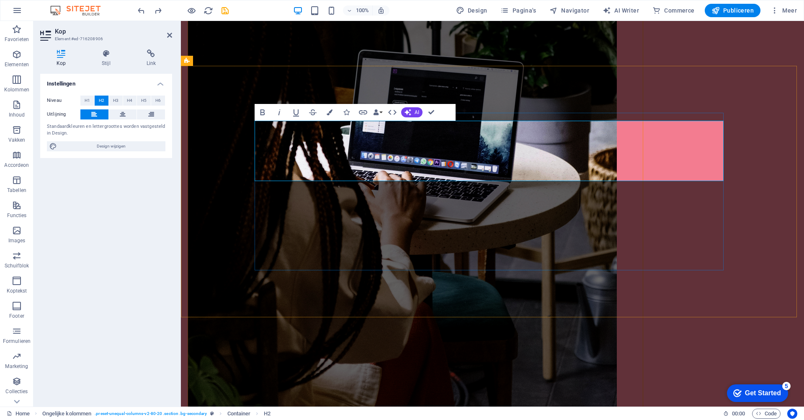
drag, startPoint x: 442, startPoint y: 173, endPoint x: 370, endPoint y: 173, distance: 72.0
drag, startPoint x: 360, startPoint y: 173, endPoint x: 448, endPoint y: 173, distance: 87.5
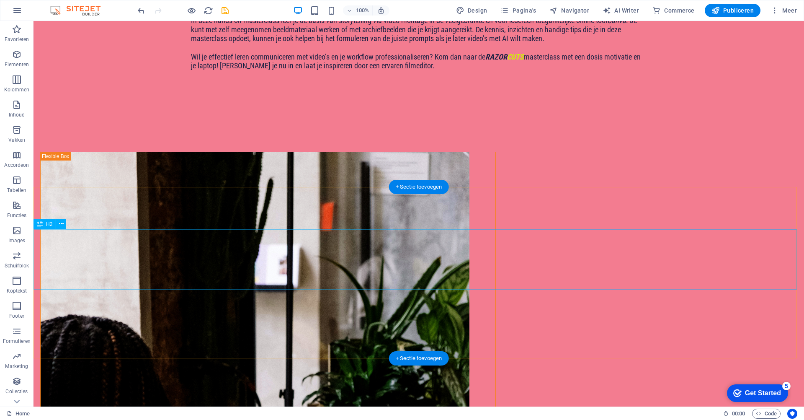
scroll to position [781, 0]
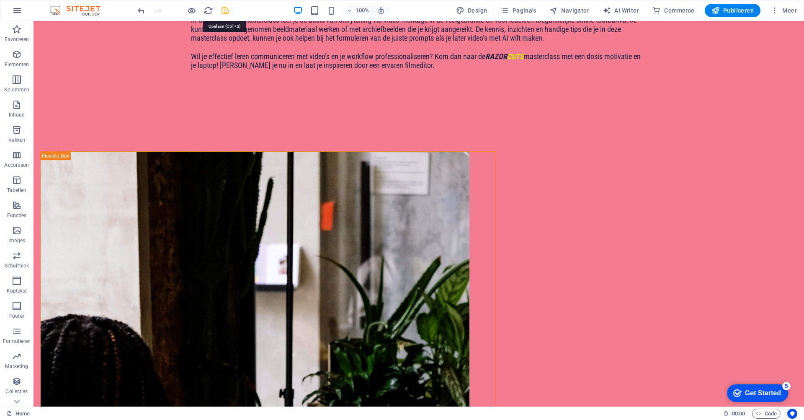
click at [224, 9] on icon "save" at bounding box center [225, 11] width 10 height 10
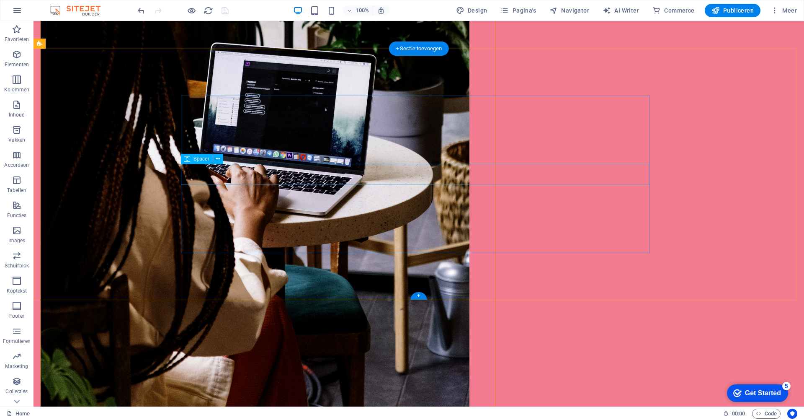
scroll to position [1153, 0]
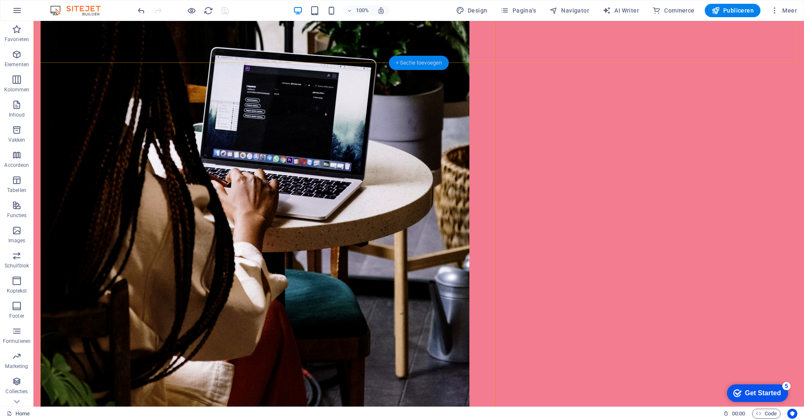
click at [429, 59] on div "+ Sectie toevoegen" at bounding box center [419, 63] width 60 height 14
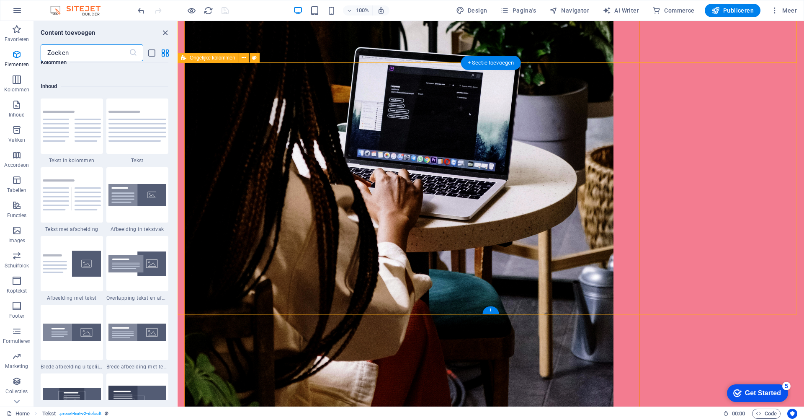
scroll to position [1465, 0]
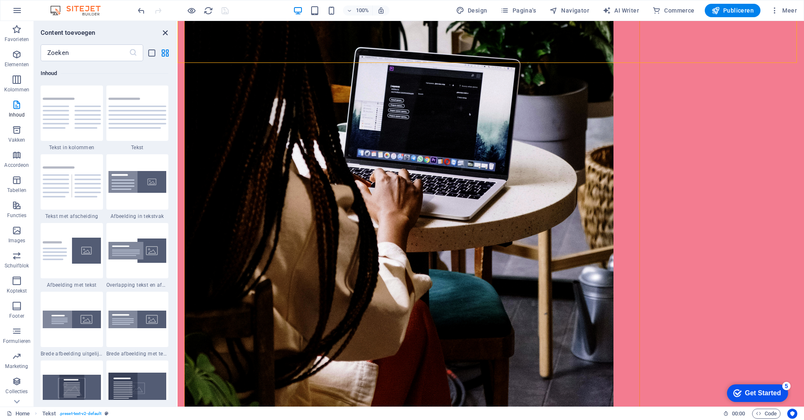
click at [164, 32] on icon "close panel" at bounding box center [165, 33] width 10 height 10
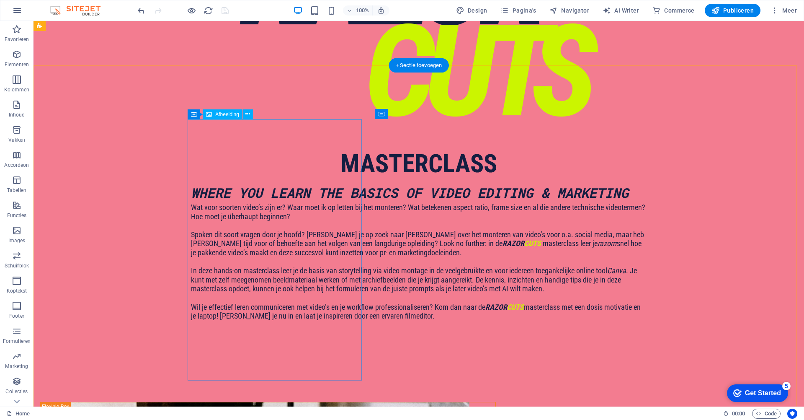
scroll to position [512, 0]
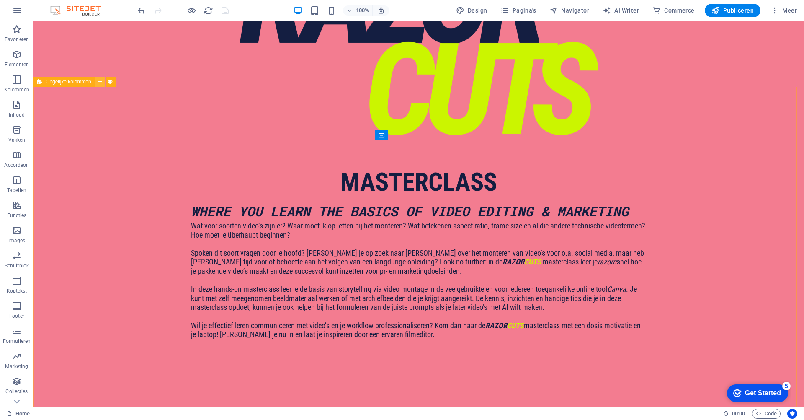
click at [101, 80] on icon at bounding box center [100, 81] width 5 height 9
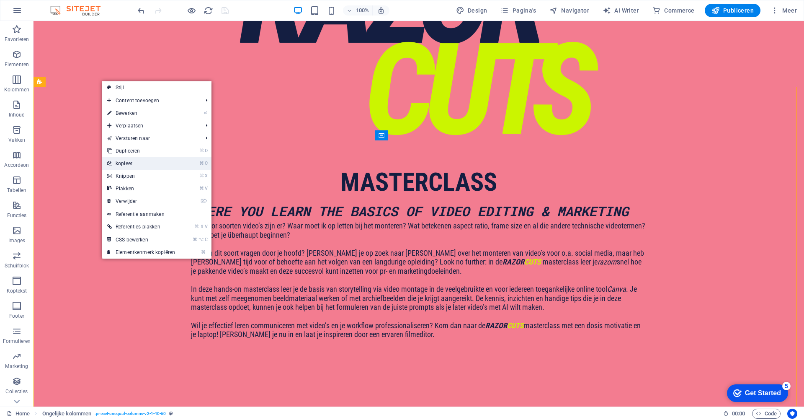
click at [136, 161] on link "⌘ C kopieer" at bounding box center [141, 163] width 78 height 13
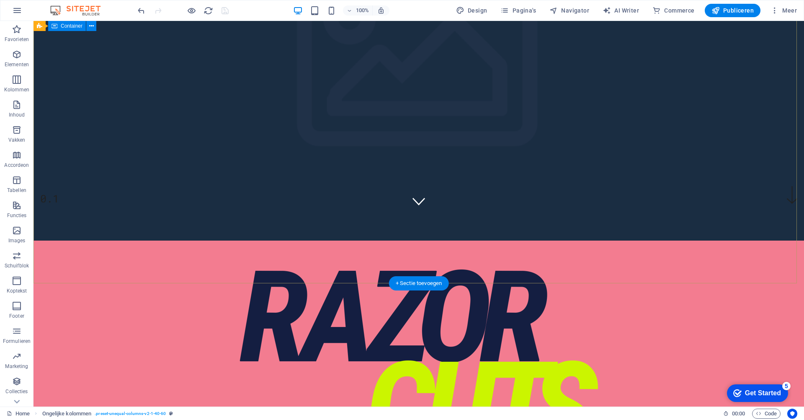
scroll to position [0, 0]
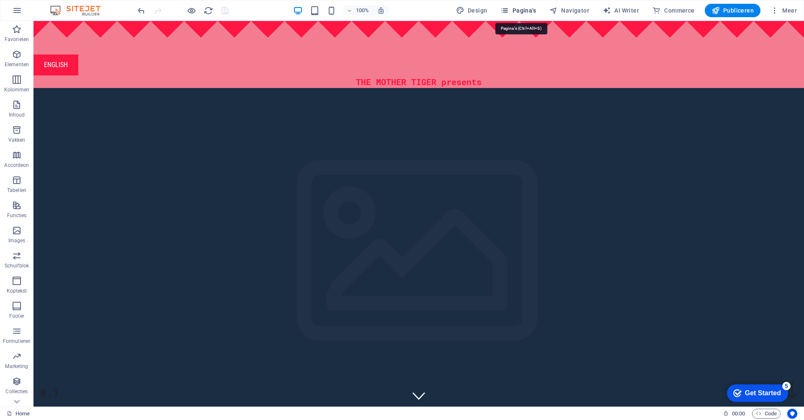
click at [515, 9] on span "Pagina's" at bounding box center [518, 10] width 36 height 8
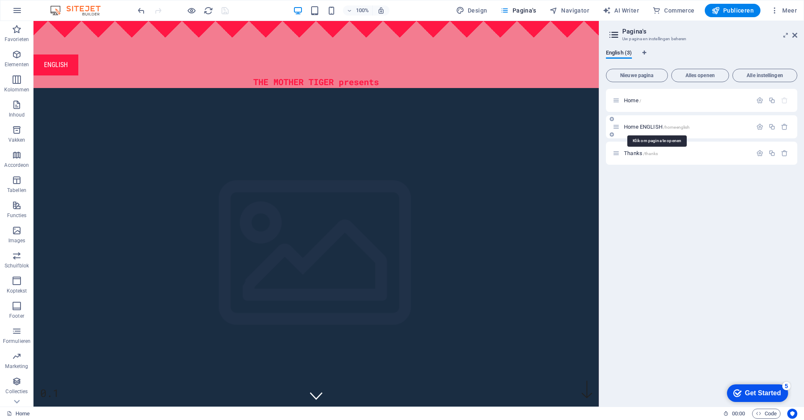
click at [633, 127] on span "Home ENGLISH /homeenglish" at bounding box center [657, 127] width 66 height 6
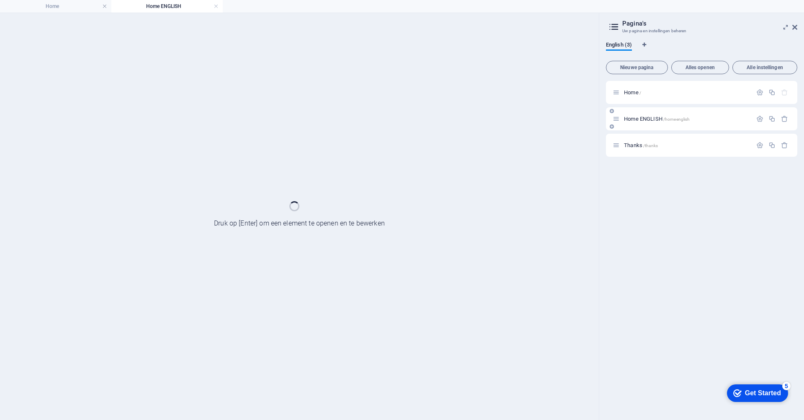
click at [633, 127] on div "Home ENGLISH /homeenglish" at bounding box center [701, 118] width 191 height 23
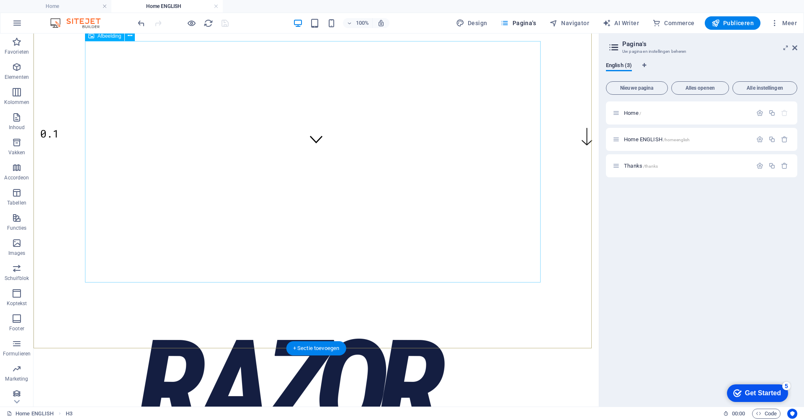
scroll to position [250, 0]
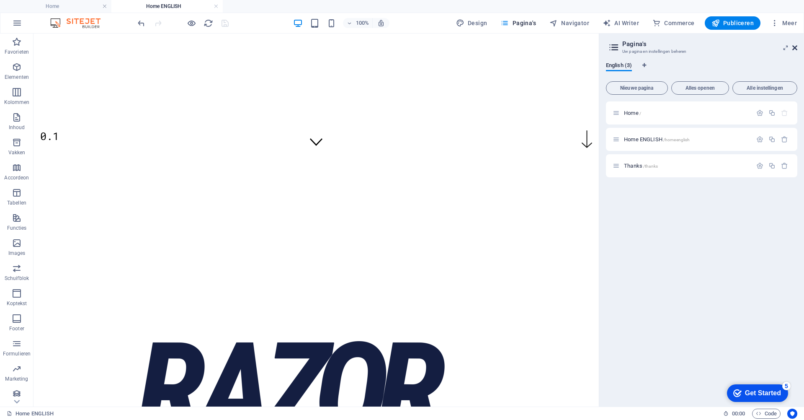
click at [793, 48] on icon at bounding box center [794, 47] width 5 height 7
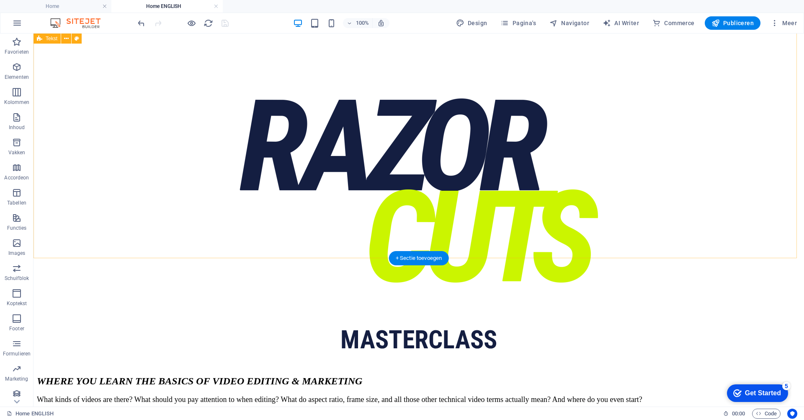
scroll to position [516, 0]
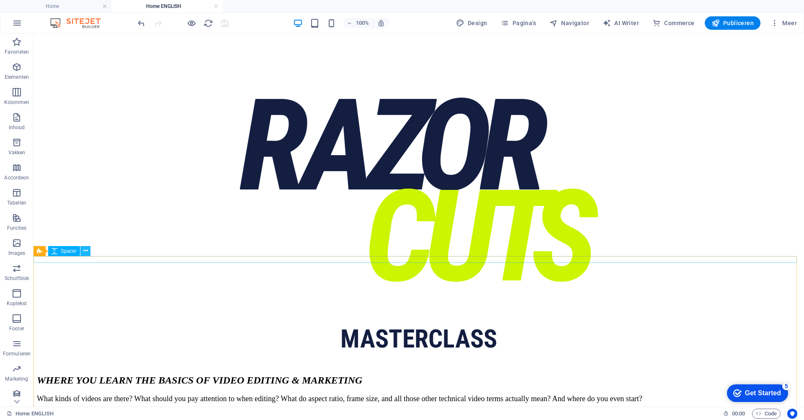
click at [86, 251] on icon at bounding box center [85, 250] width 5 height 9
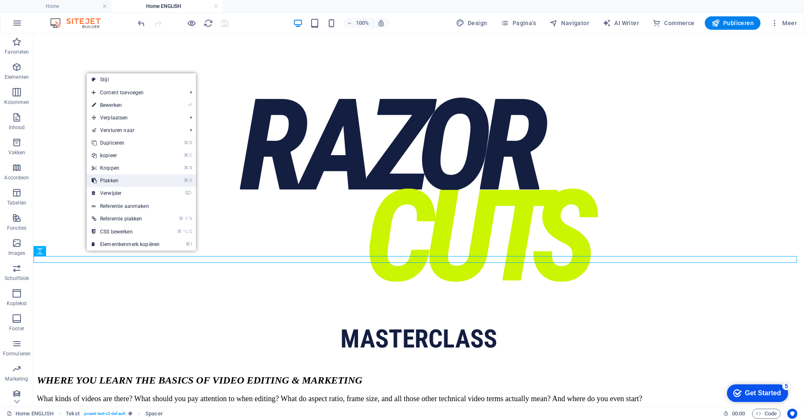
drag, startPoint x: 134, startPoint y: 180, endPoint x: 101, endPoint y: 146, distance: 47.7
click at [134, 180] on link "⌘ V Plakken" at bounding box center [126, 180] width 78 height 13
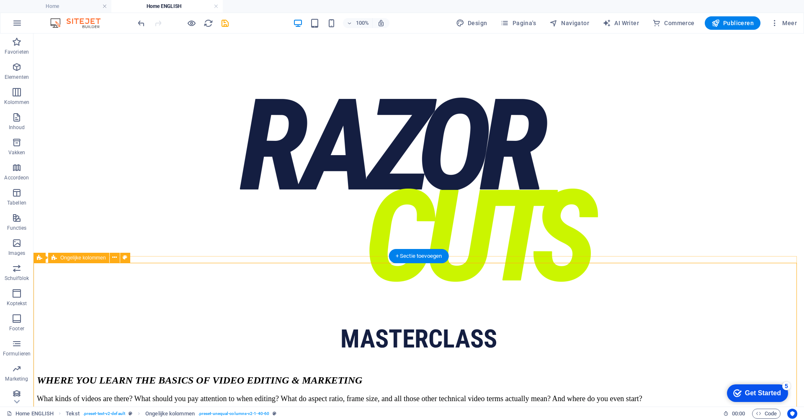
scroll to position [518, 0]
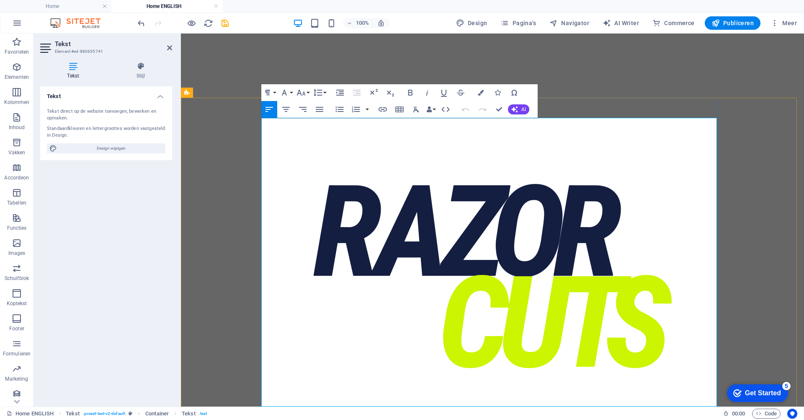
scroll to position [416, 0]
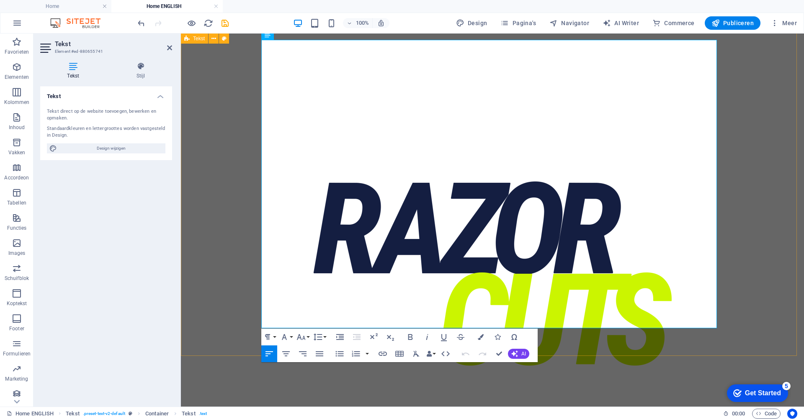
drag, startPoint x: 506, startPoint y: 322, endPoint x: 259, endPoint y: 182, distance: 284.4
copy div "LOR IPSUM DOLO sitametcons: Adi’el se doeius te i utlaboreetdo magn aliqua 55 e…"
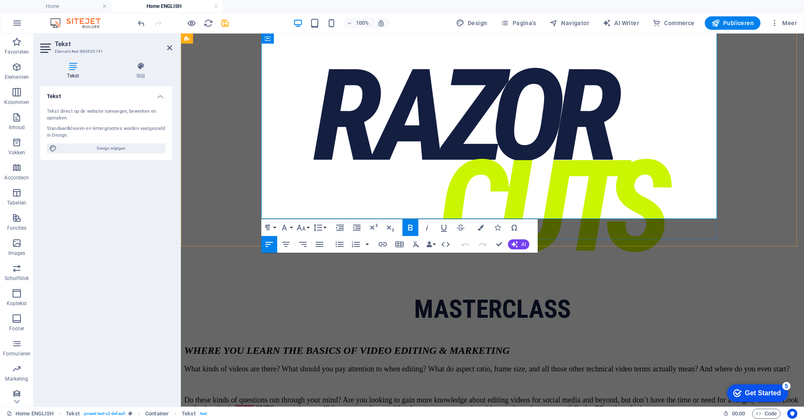
scroll to position [557, 0]
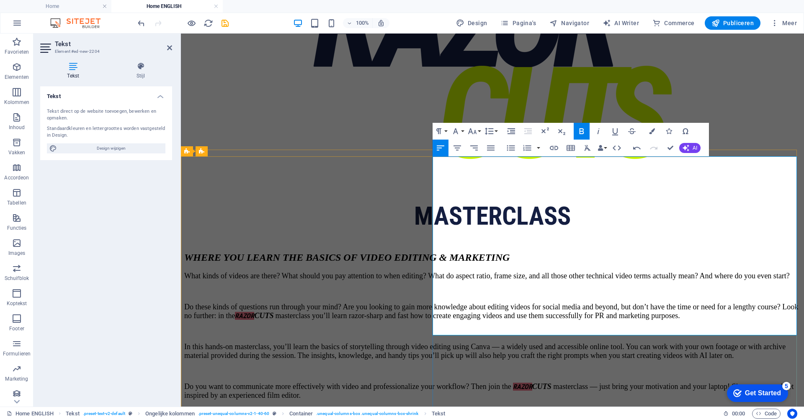
scroll to position [623, 0]
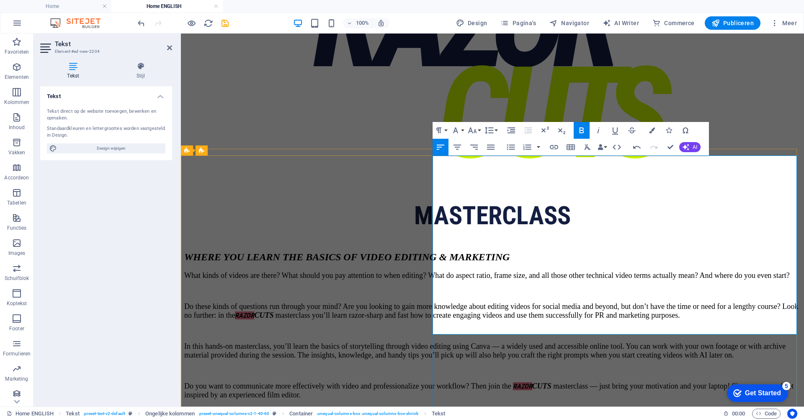
drag, startPoint x: 525, startPoint y: 231, endPoint x: 565, endPoint y: 230, distance: 39.8
click at [584, 126] on icon "button" at bounding box center [582, 130] width 10 height 10
click at [595, 128] on icon "button" at bounding box center [598, 130] width 10 height 10
drag, startPoint x: 533, startPoint y: 167, endPoint x: 486, endPoint y: 167, distance: 47.7
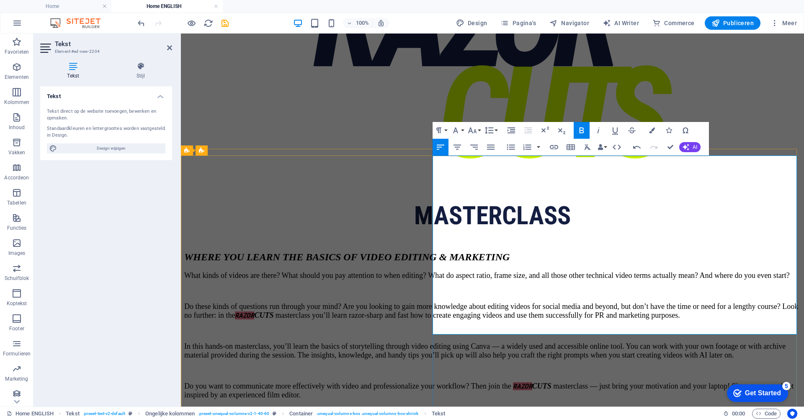
click at [582, 127] on icon "button" at bounding box center [582, 130] width 10 height 10
drag, startPoint x: 570, startPoint y: 293, endPoint x: 533, endPoint y: 293, distance: 36.8
click at [579, 131] on icon "button" at bounding box center [581, 130] width 5 height 6
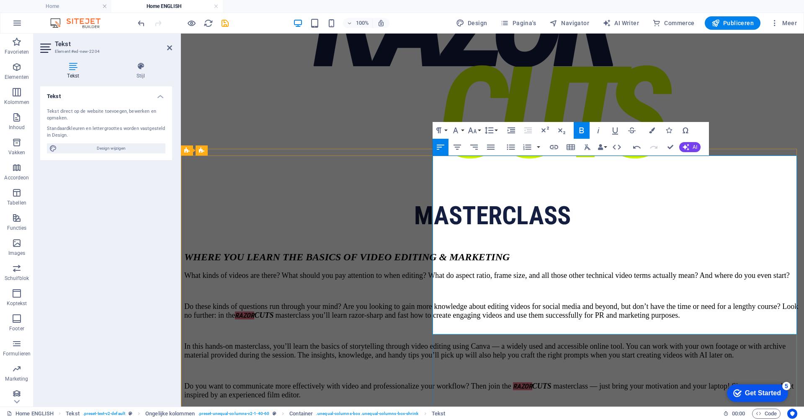
click at [479, 129] on button "Font Size" at bounding box center [474, 130] width 16 height 17
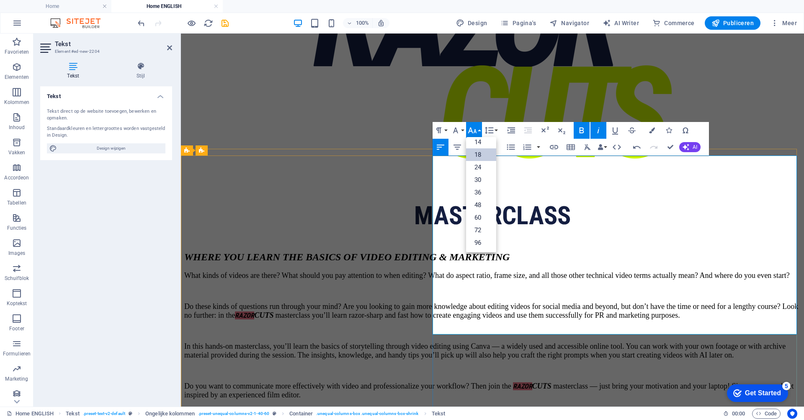
drag, startPoint x: 456, startPoint y: 167, endPoint x: 451, endPoint y: 167, distance: 5.0
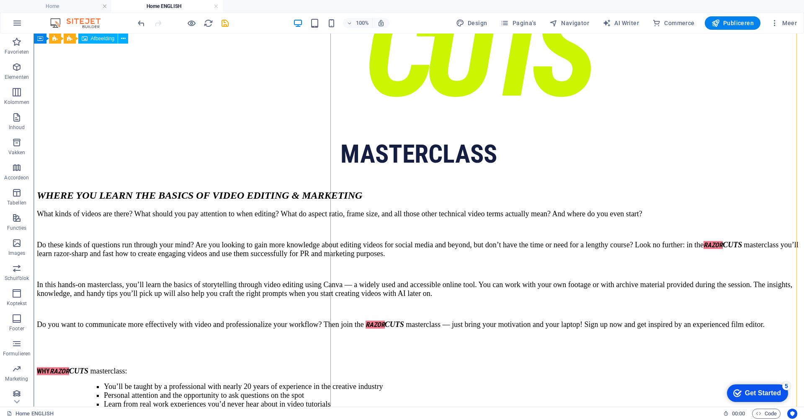
scroll to position [692, 0]
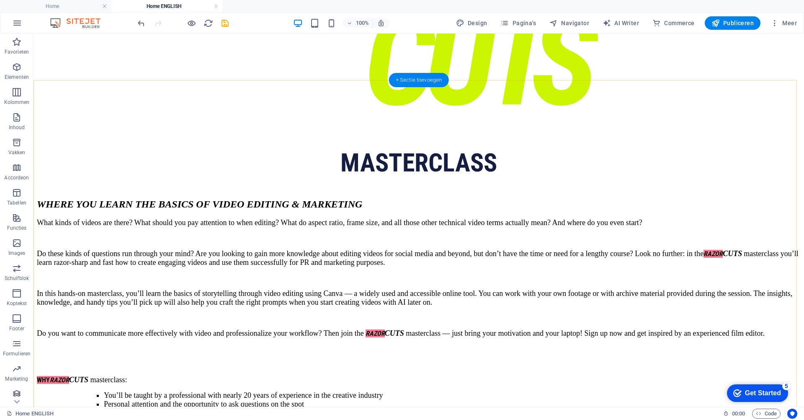
click at [426, 77] on div "+ Sectie toevoegen" at bounding box center [419, 80] width 60 height 14
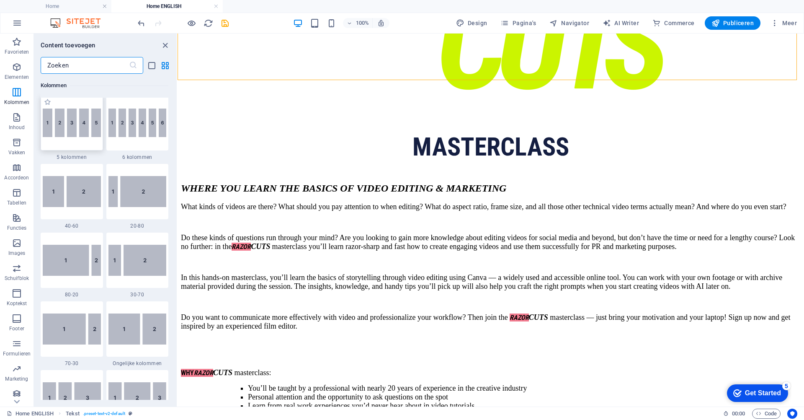
scroll to position [557, 0]
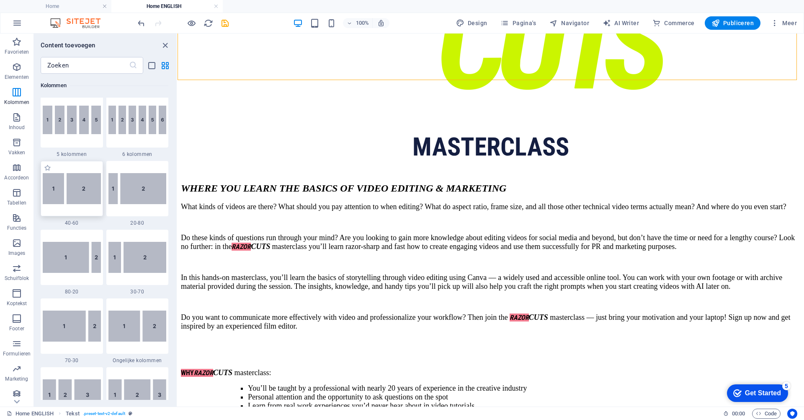
click at [70, 181] on img at bounding box center [72, 188] width 58 height 31
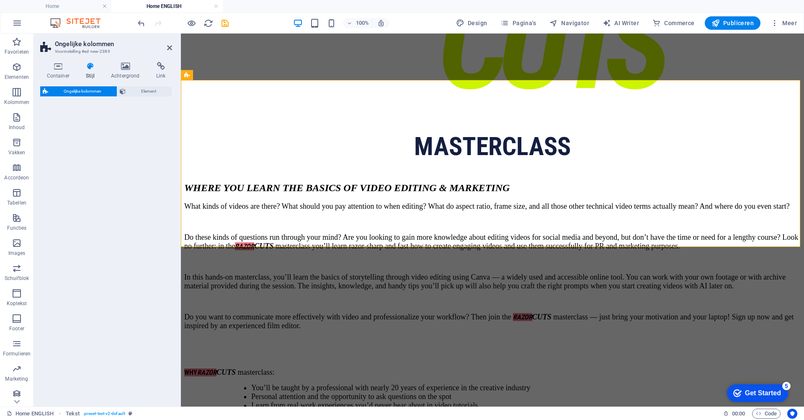
select select "%"
select select "rem"
select select "preset-unequal-columns-v2-1-40-60"
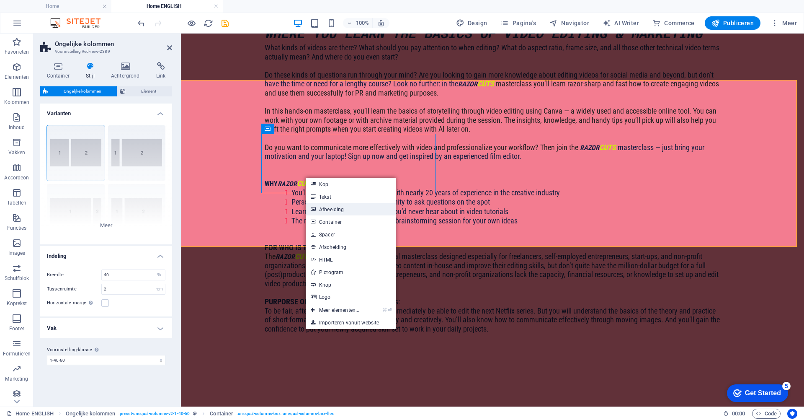
click at [346, 208] on link "Afbeelding" at bounding box center [351, 209] width 90 height 13
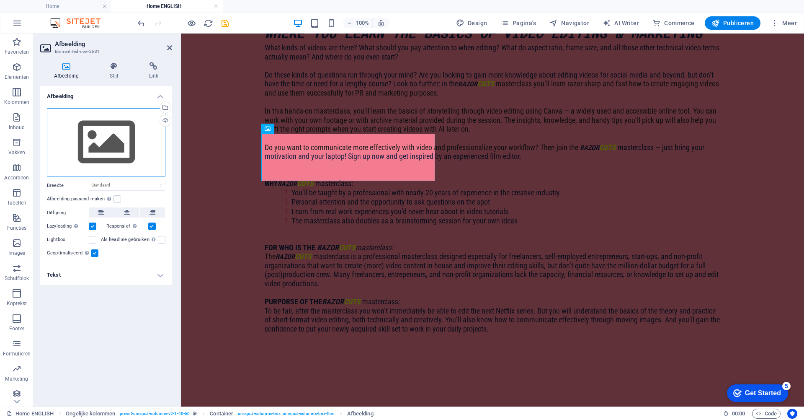
click at [123, 145] on div "Sleep bestanden hierheen, klik om bestanden te kiezen of selecteer bestanden ui…" at bounding box center [106, 142] width 118 height 69
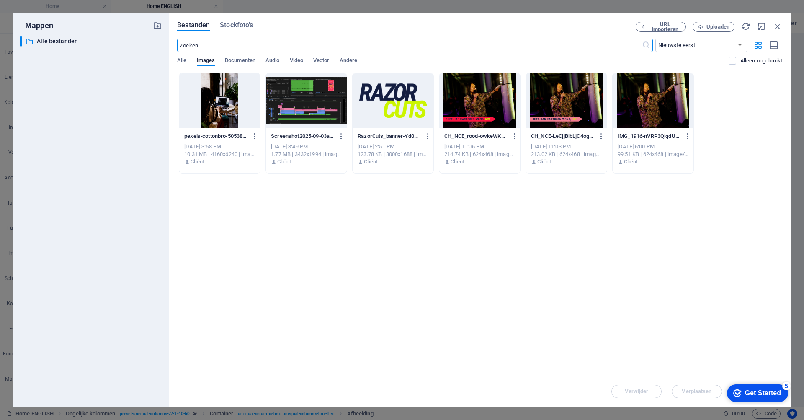
scroll to position [712, 0]
click at [211, 93] on div at bounding box center [219, 100] width 81 height 54
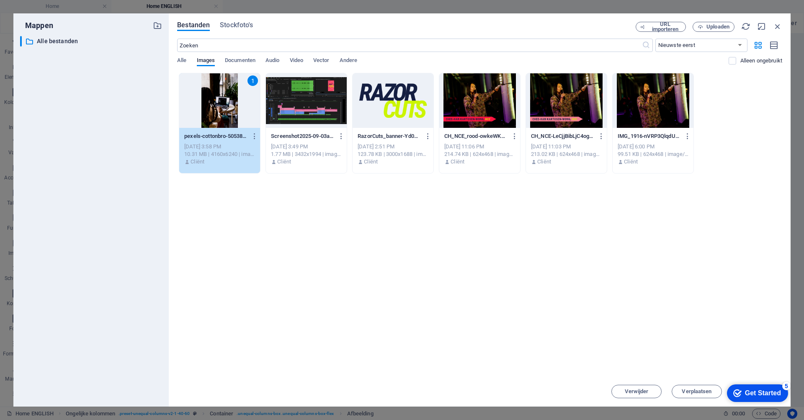
click at [211, 93] on div "1" at bounding box center [219, 100] width 81 height 54
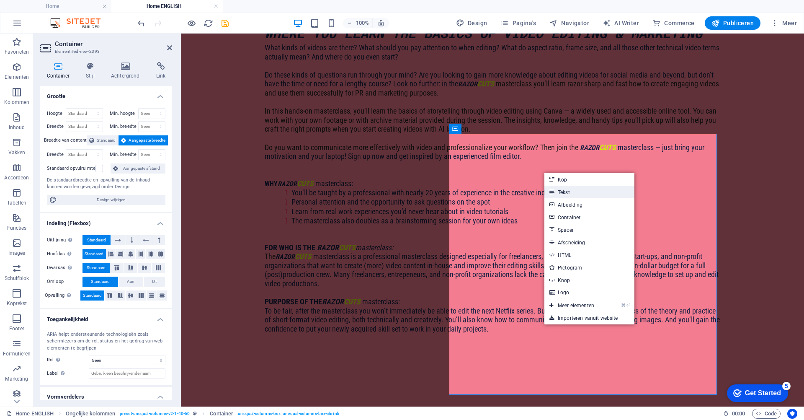
click at [564, 191] on link "Tekst" at bounding box center [589, 191] width 90 height 13
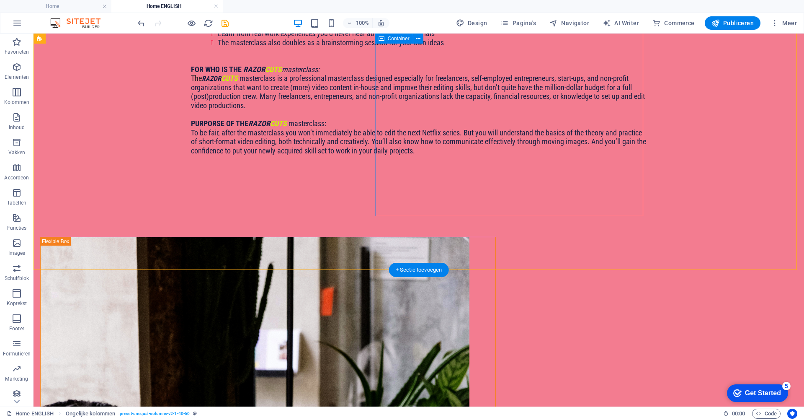
scroll to position [889, 0]
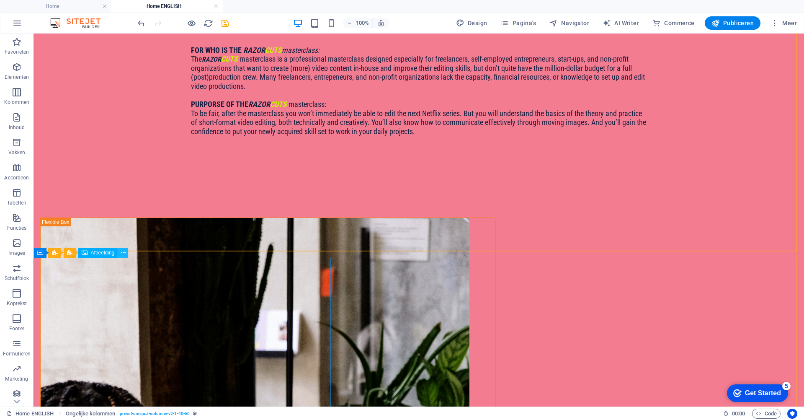
click at [120, 252] on button at bounding box center [123, 252] width 10 height 10
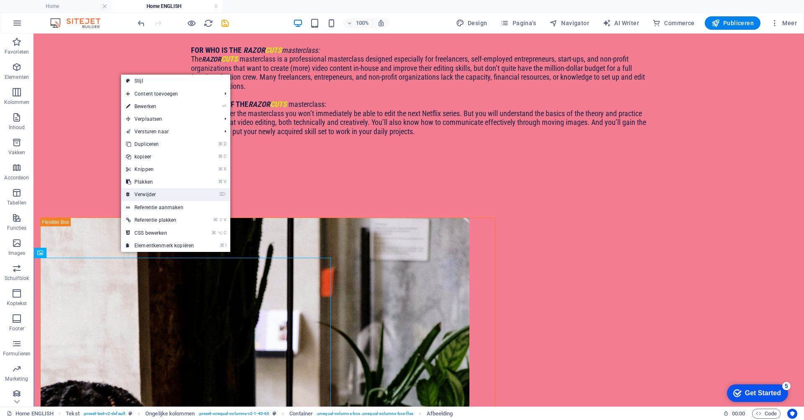
click at [139, 193] on link "⌦ Verwijder" at bounding box center [160, 194] width 78 height 13
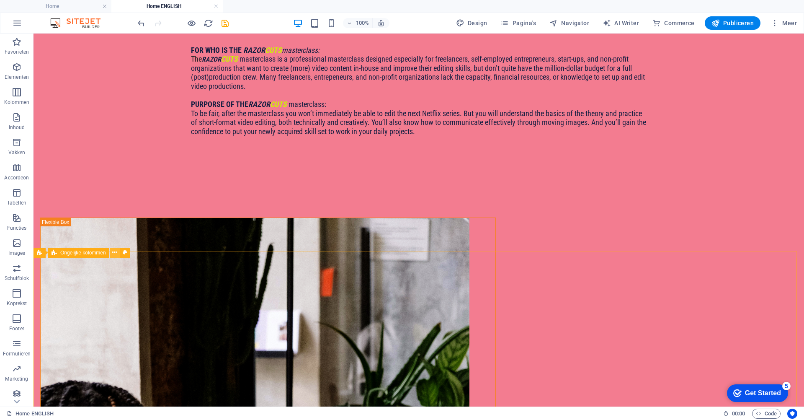
click at [116, 252] on icon at bounding box center [114, 252] width 5 height 9
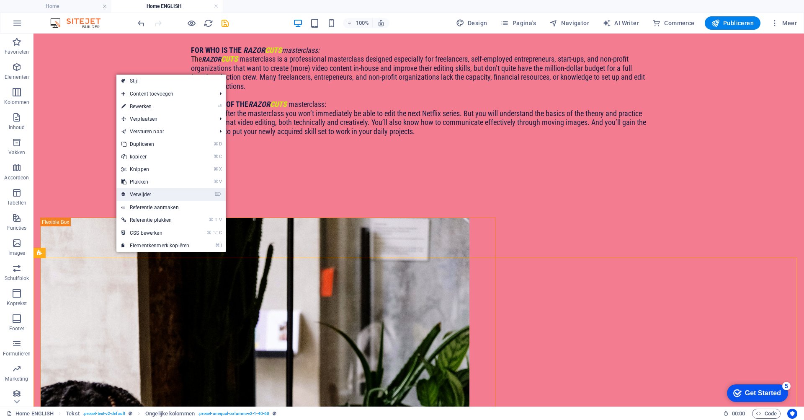
click at [146, 192] on link "⌦ Verwijder" at bounding box center [155, 194] width 78 height 13
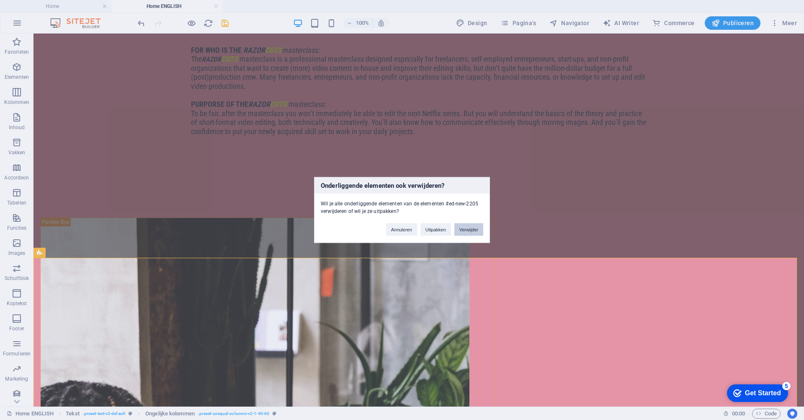
click at [464, 230] on button "Verwijder" at bounding box center [468, 229] width 29 height 13
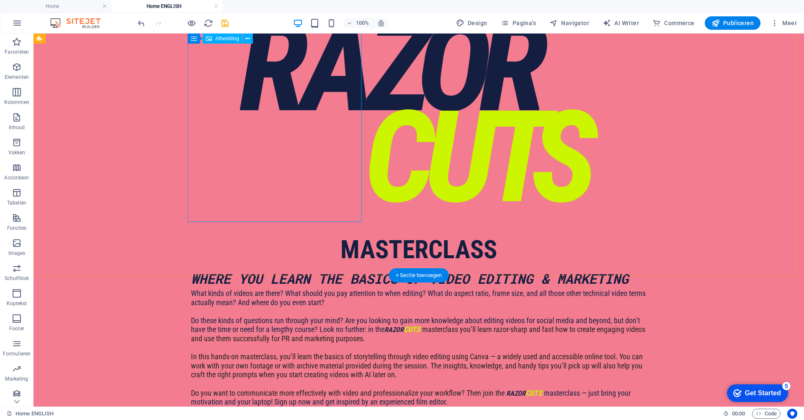
scroll to position [291, 0]
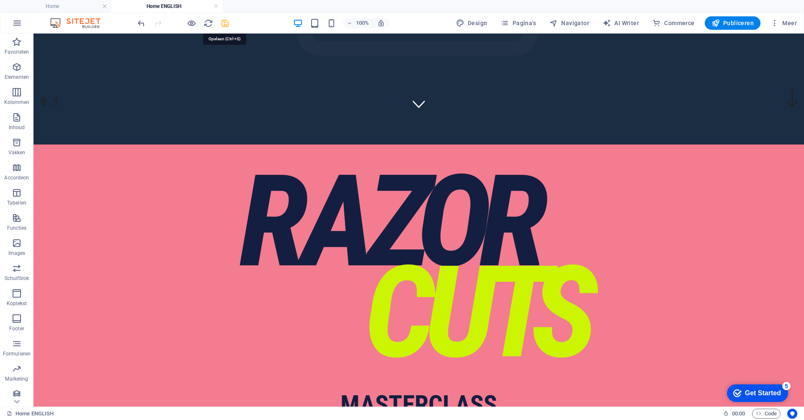
click at [224, 22] on icon "save" at bounding box center [225, 23] width 10 height 10
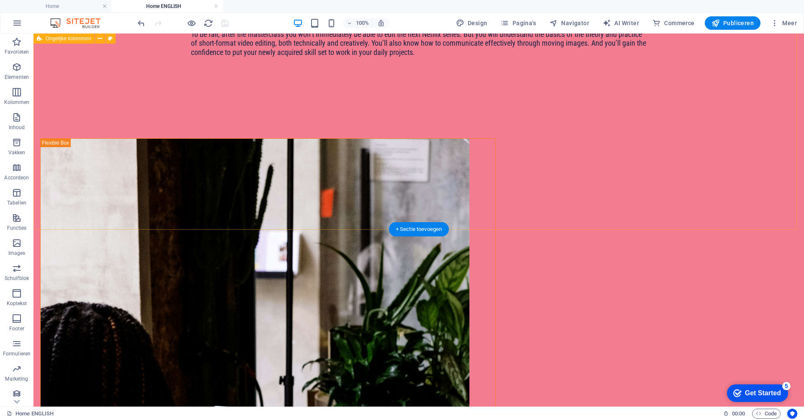
scroll to position [1061, 0]
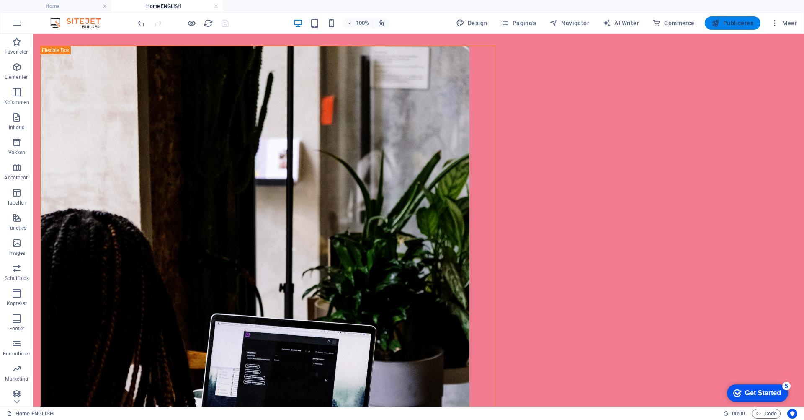
click at [732, 22] on span "Publiceren" at bounding box center [732, 23] width 42 height 8
